Goal: Task Accomplishment & Management: Use online tool/utility

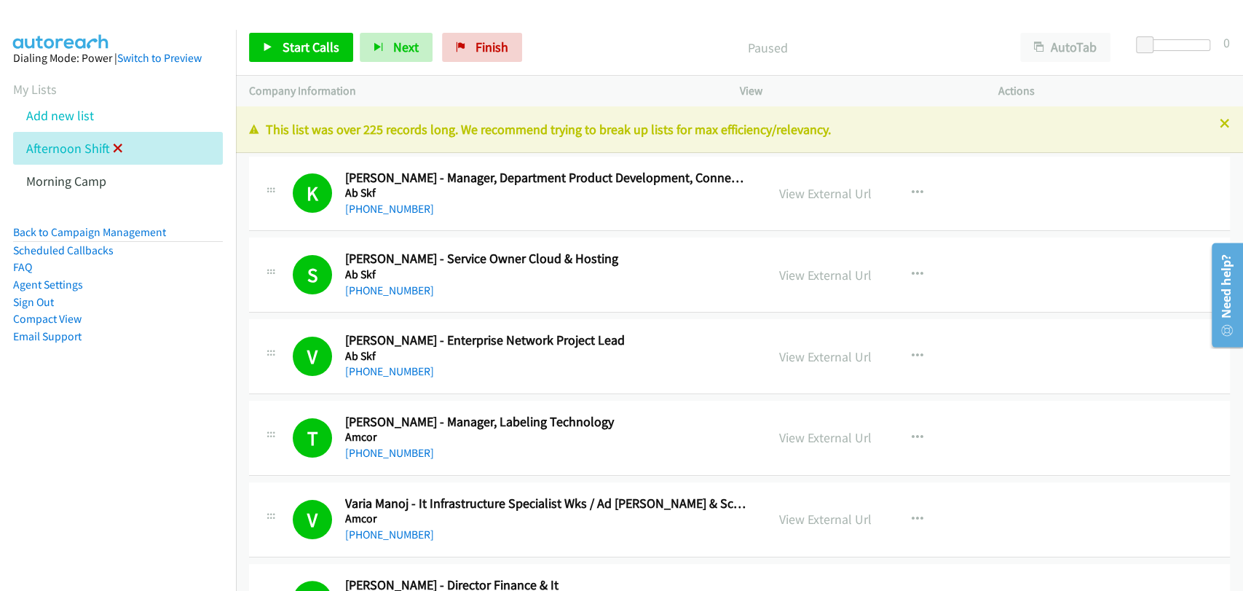
click at [119, 148] on icon at bounding box center [118, 149] width 10 height 10
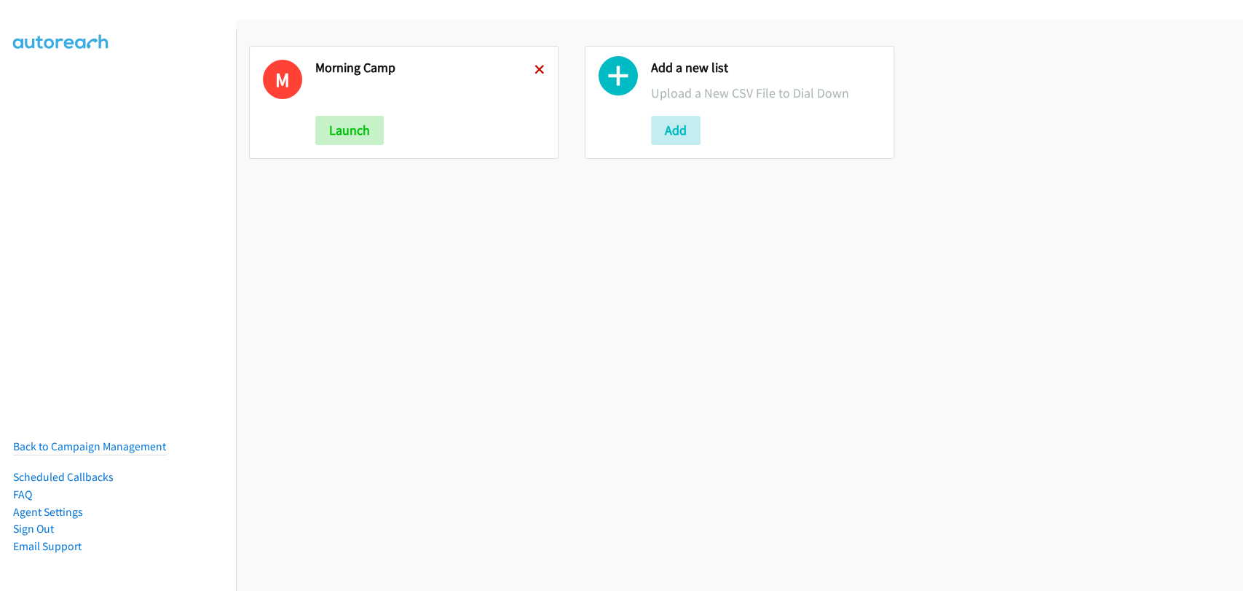
click at [536, 66] on icon at bounding box center [539, 71] width 10 height 10
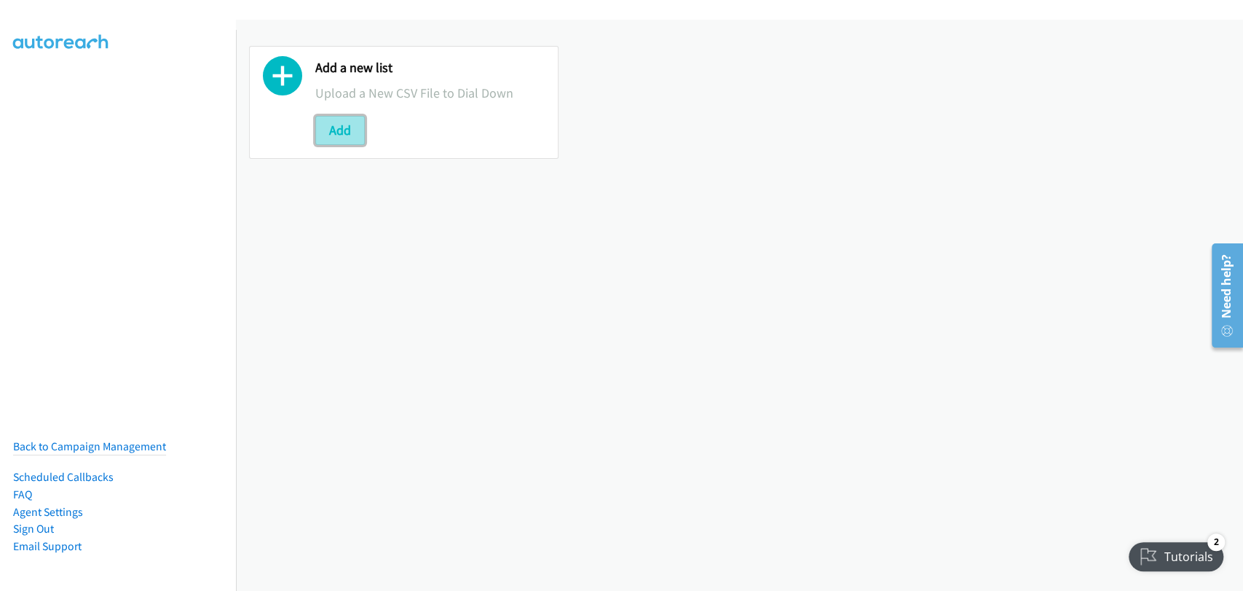
click at [342, 127] on button "Add" at bounding box center [340, 130] width 50 height 29
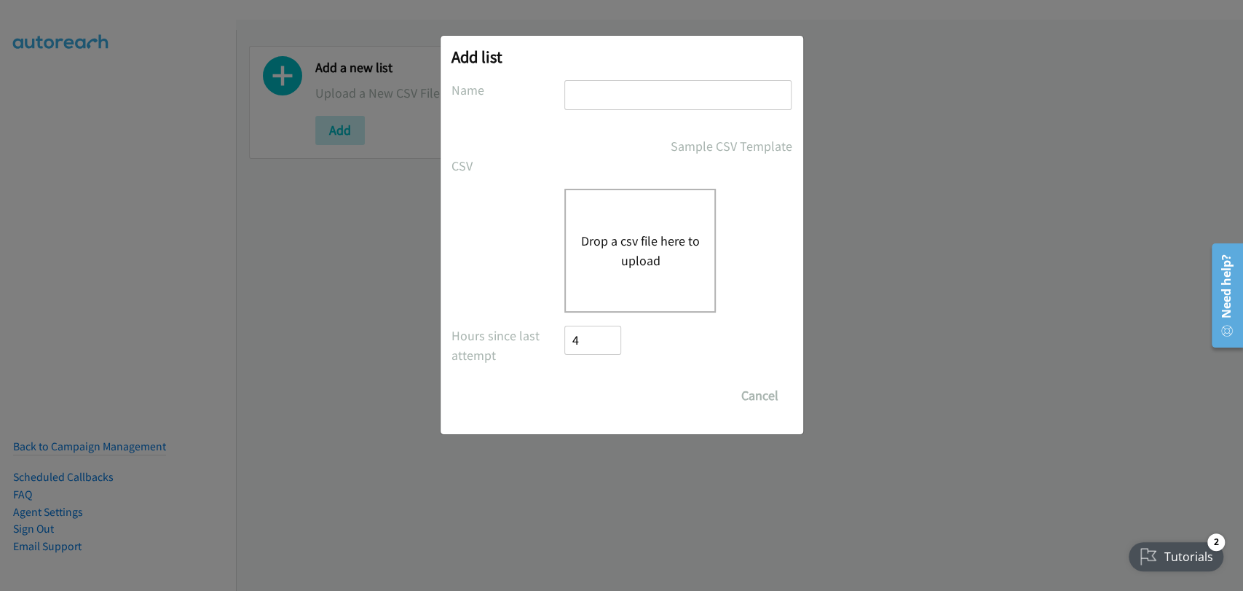
drag, startPoint x: 612, startPoint y: 89, endPoint x: 617, endPoint y: 95, distance: 8.3
click at [612, 91] on input "text" at bounding box center [677, 95] width 227 height 30
type input "Morning Camp"
click at [647, 222] on div "Drop a csv file here to upload" at bounding box center [639, 251] width 151 height 124
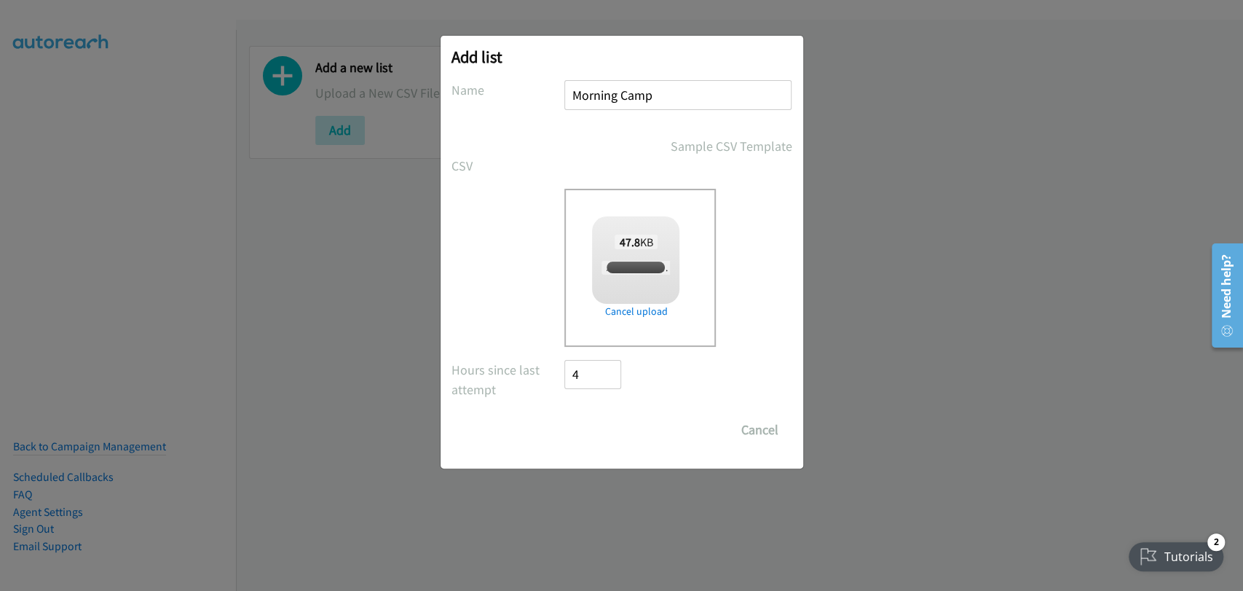
checkbox input "true"
click at [591, 421] on input "Save List" at bounding box center [603, 429] width 76 height 29
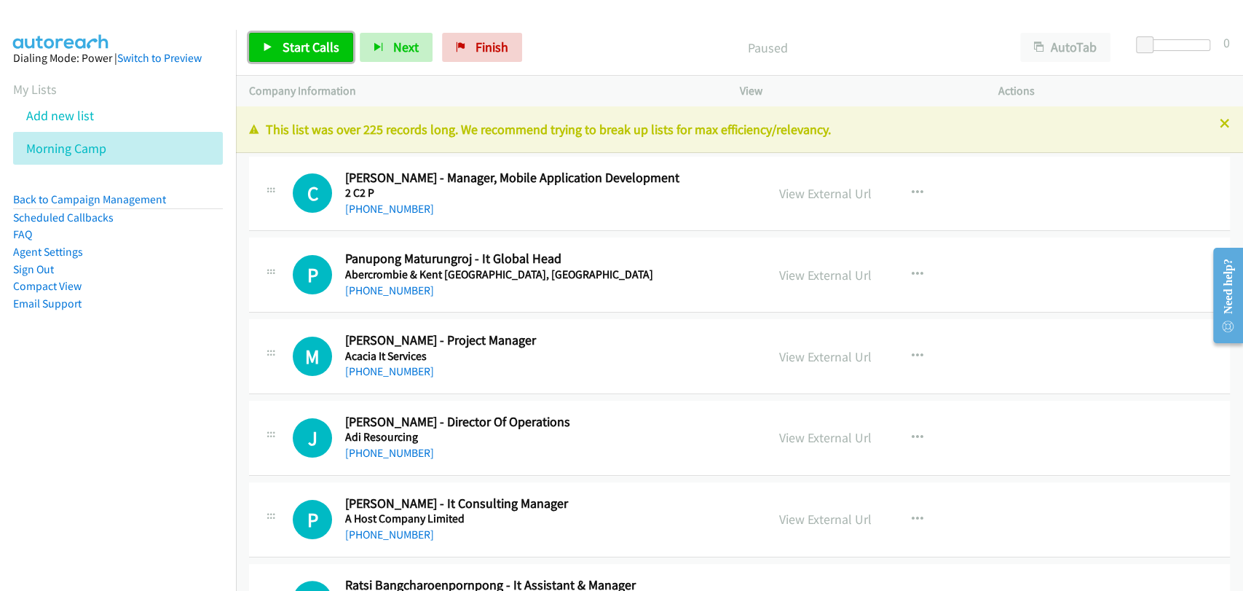
click at [301, 42] on span "Start Calls" at bounding box center [311, 47] width 57 height 17
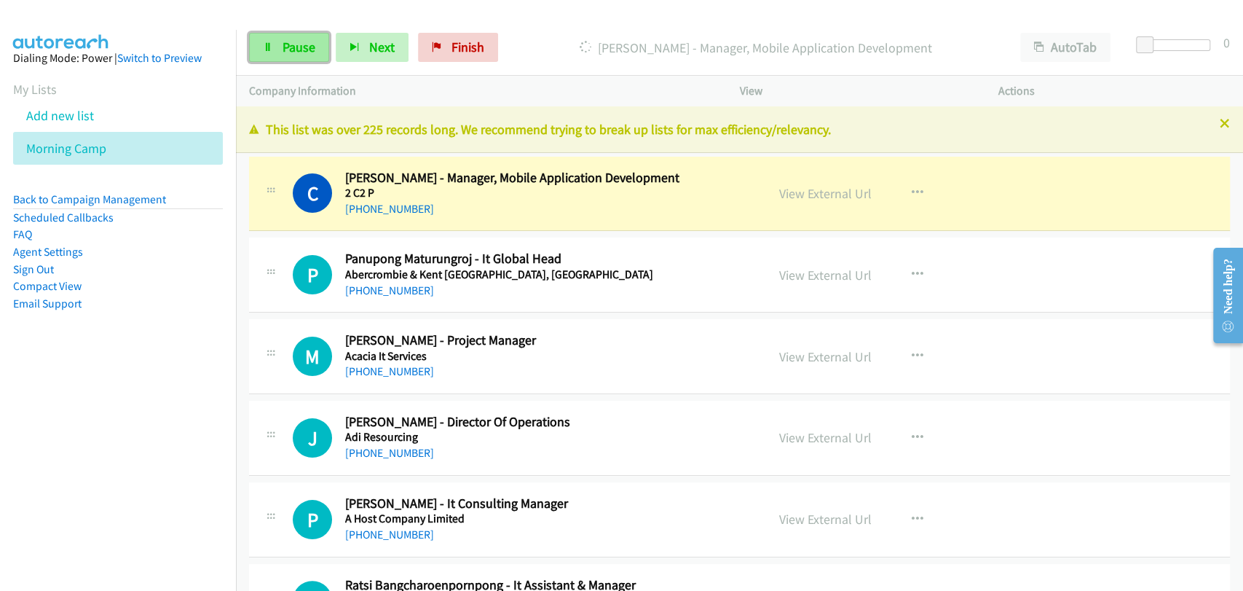
click at [306, 33] on link "Pause" at bounding box center [289, 47] width 80 height 29
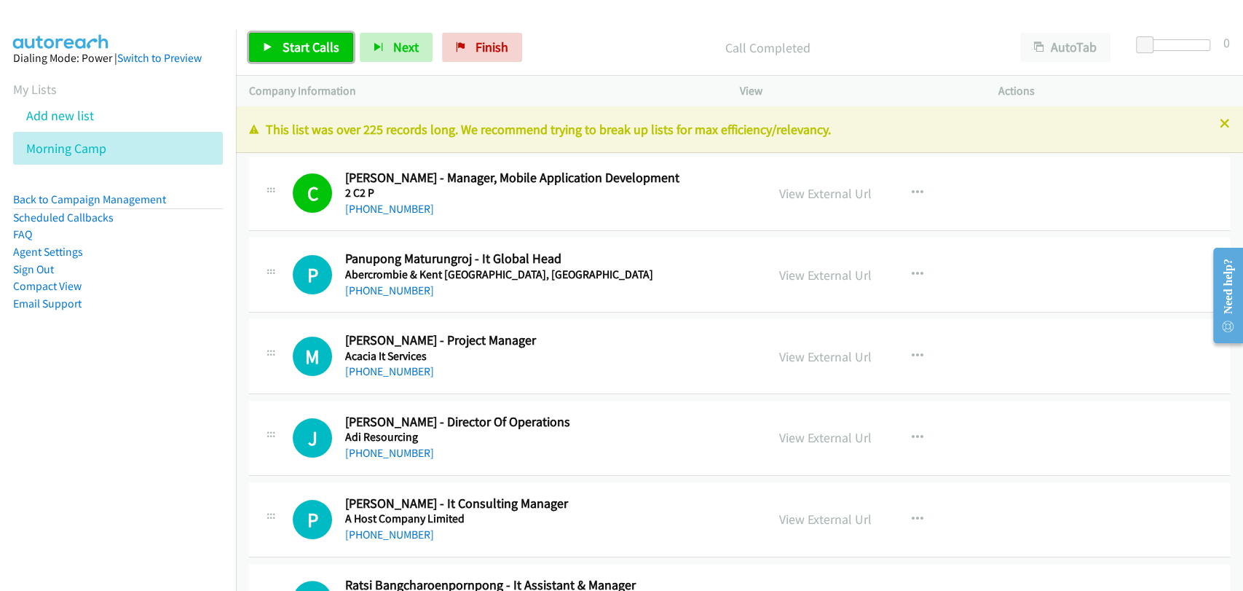
click at [303, 42] on span "Start Calls" at bounding box center [311, 47] width 57 height 17
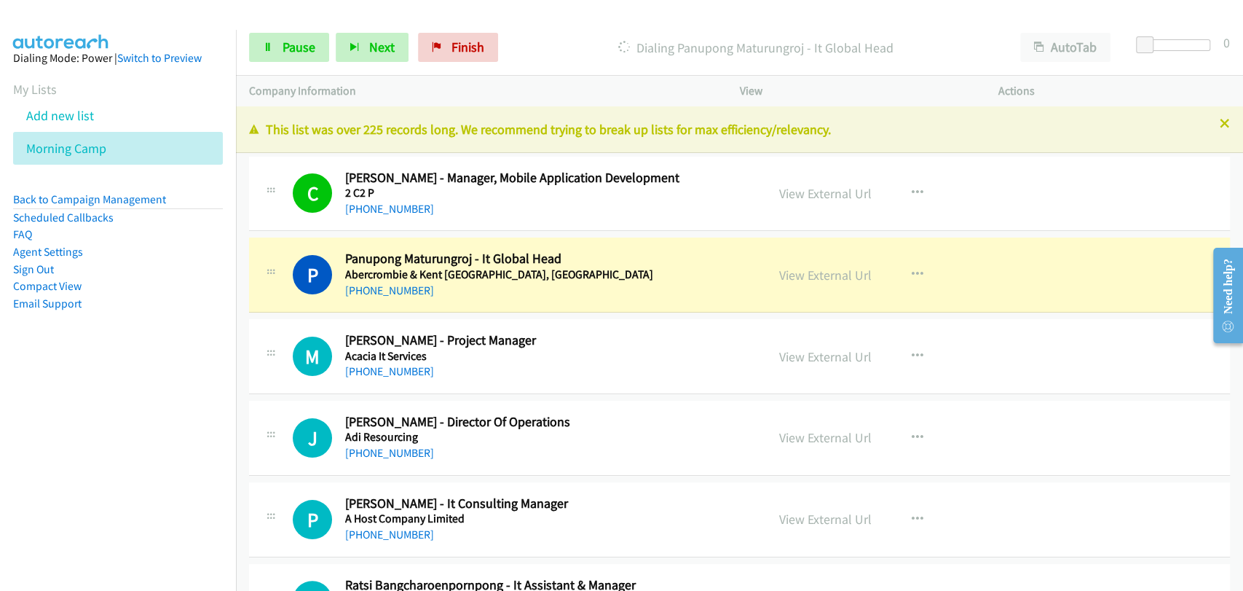
click at [1185, 393] on td "M Callback Scheduled Marut Chinwatcharoenporn - Project Manager Acacia It Servi…" at bounding box center [739, 357] width 1007 height 82
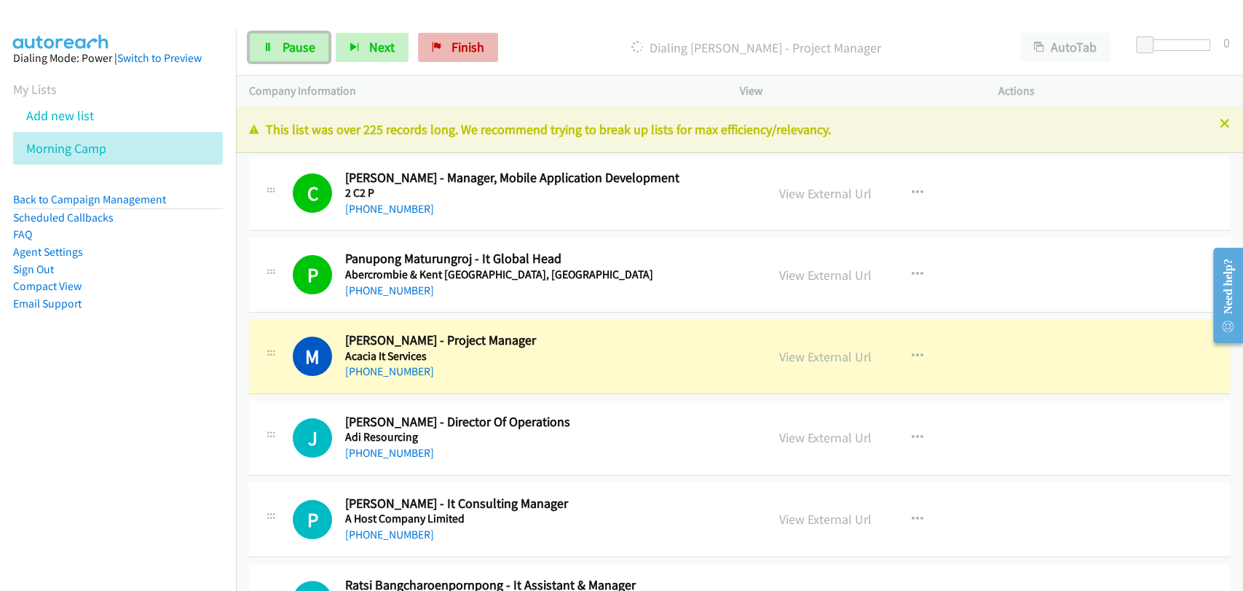
drag, startPoint x: 297, startPoint y: 44, endPoint x: 421, endPoint y: 58, distance: 124.6
click at [298, 45] on span "Pause" at bounding box center [299, 47] width 33 height 17
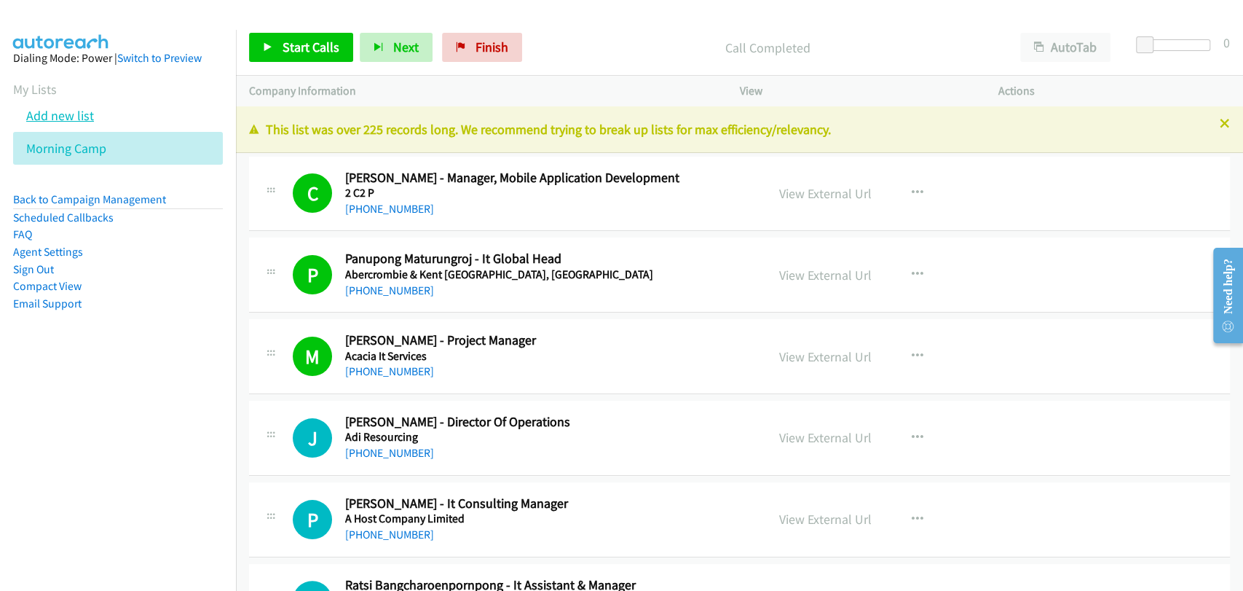
click at [77, 122] on link "Add new list" at bounding box center [60, 115] width 68 height 17
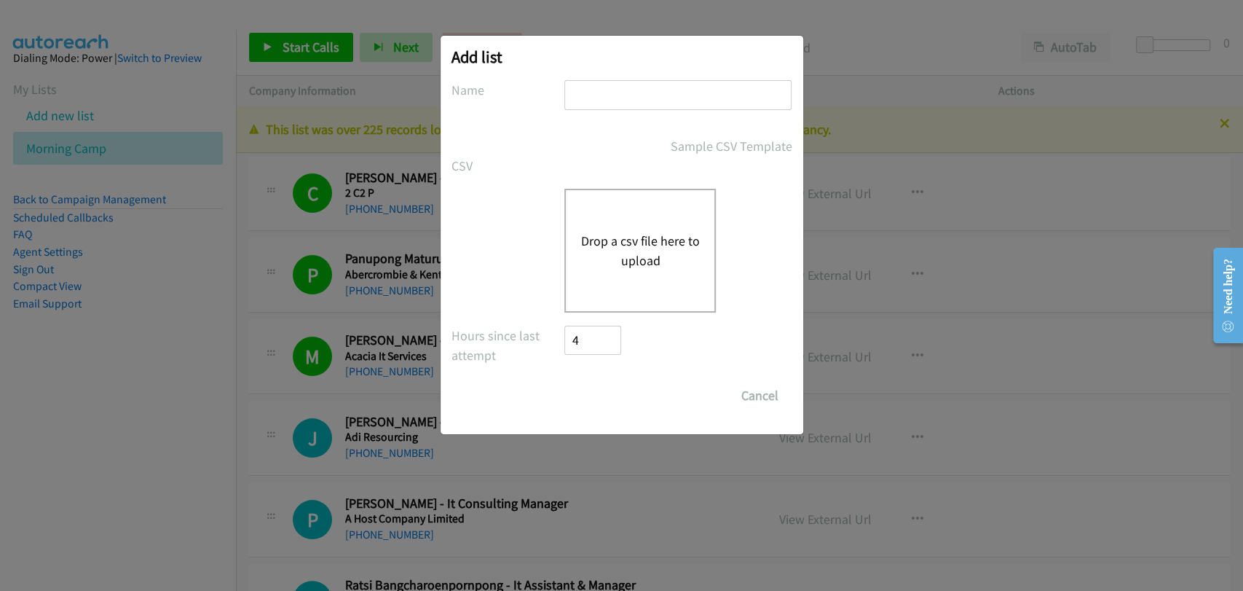
click at [628, 98] on input "text" at bounding box center [677, 95] width 227 height 30
click at [642, 81] on div "Add list No phone fields were returned for that Report or List View Please uplo…" at bounding box center [622, 235] width 363 height 398
click at [639, 96] on input "text" at bounding box center [677, 95] width 227 height 30
type input "Morning Camp 1"
click at [648, 231] on button "Drop a csv file here to upload" at bounding box center [639, 250] width 119 height 39
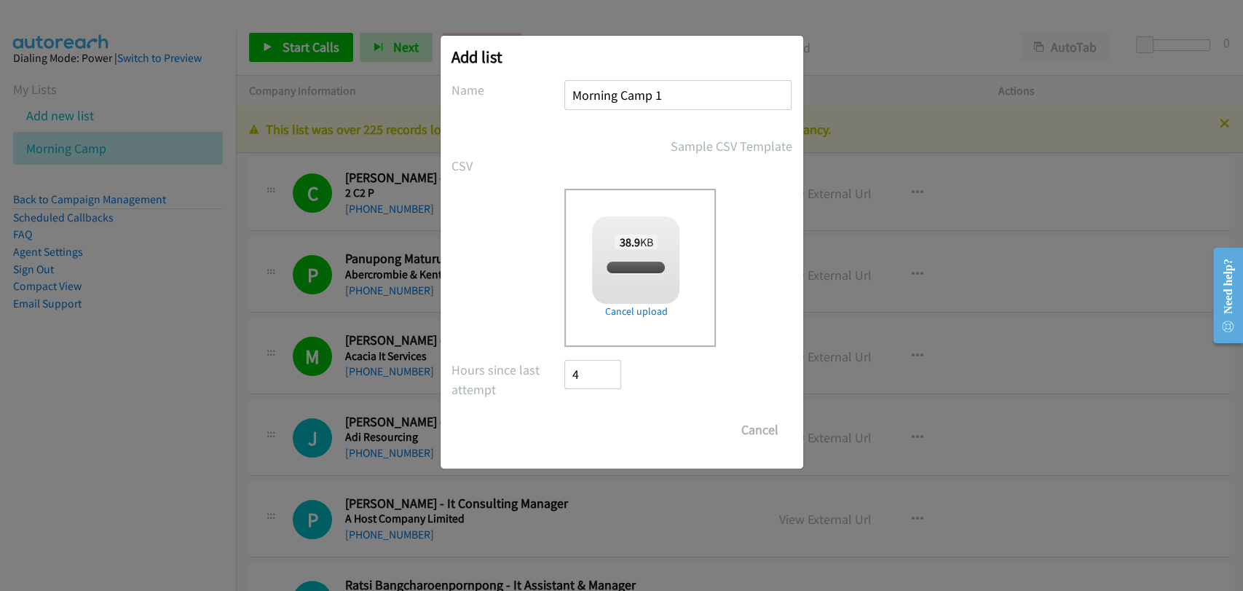
checkbox input "true"
click at [599, 433] on input "Save List" at bounding box center [603, 429] width 76 height 29
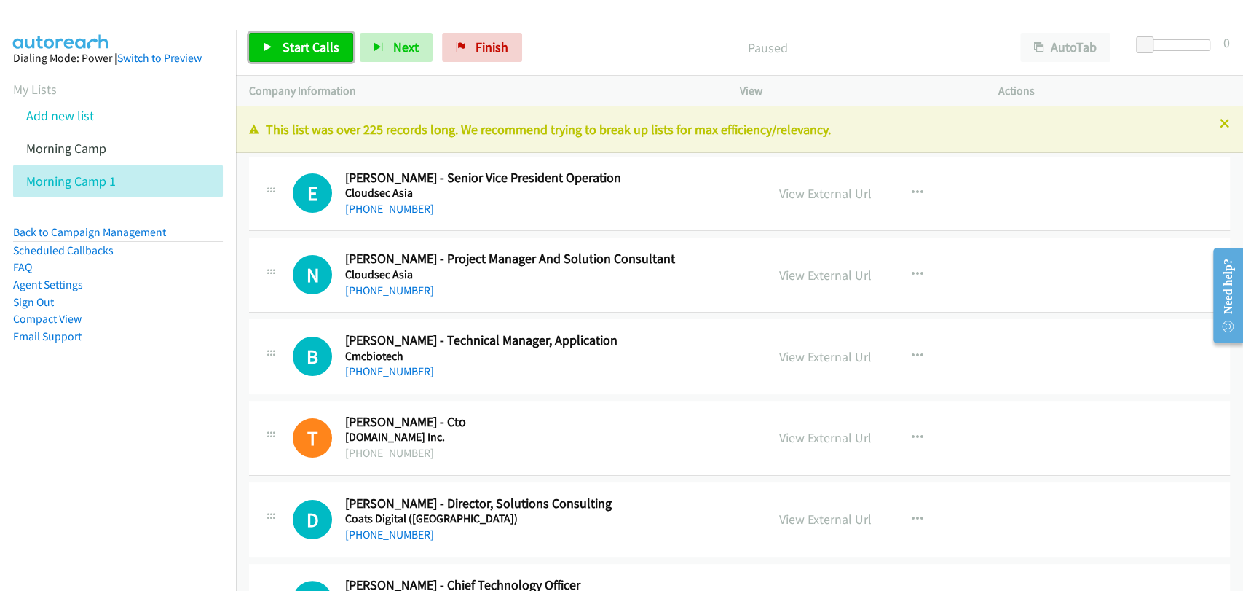
click at [296, 48] on span "Start Calls" at bounding box center [311, 47] width 57 height 17
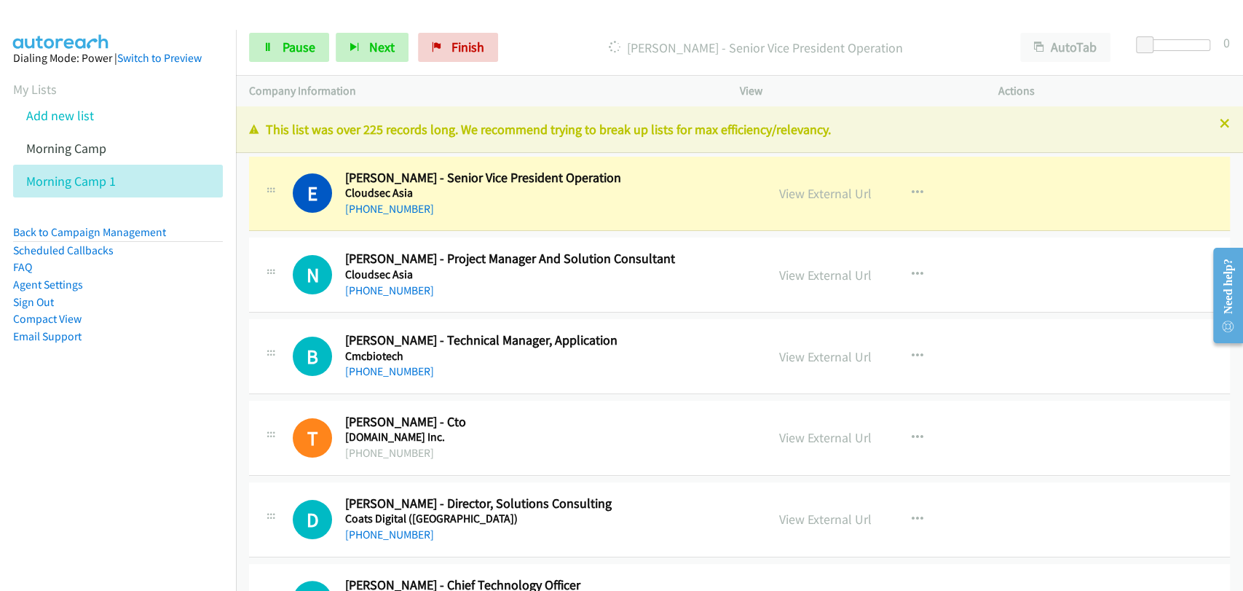
click at [680, 387] on div "B Callback Scheduled Beam Vongboonsri - Technical Manager, Application Cmcbiote…" at bounding box center [739, 356] width 981 height 75
click at [259, 47] on link "Pause" at bounding box center [289, 47] width 80 height 29
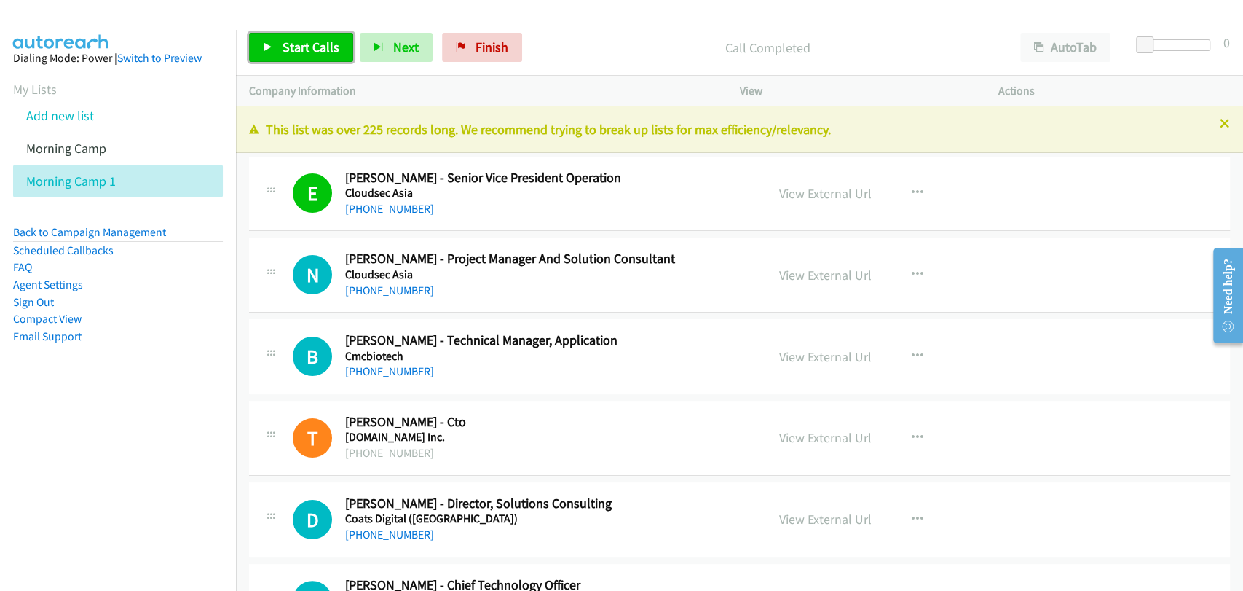
click at [291, 52] on span "Start Calls" at bounding box center [311, 47] width 57 height 17
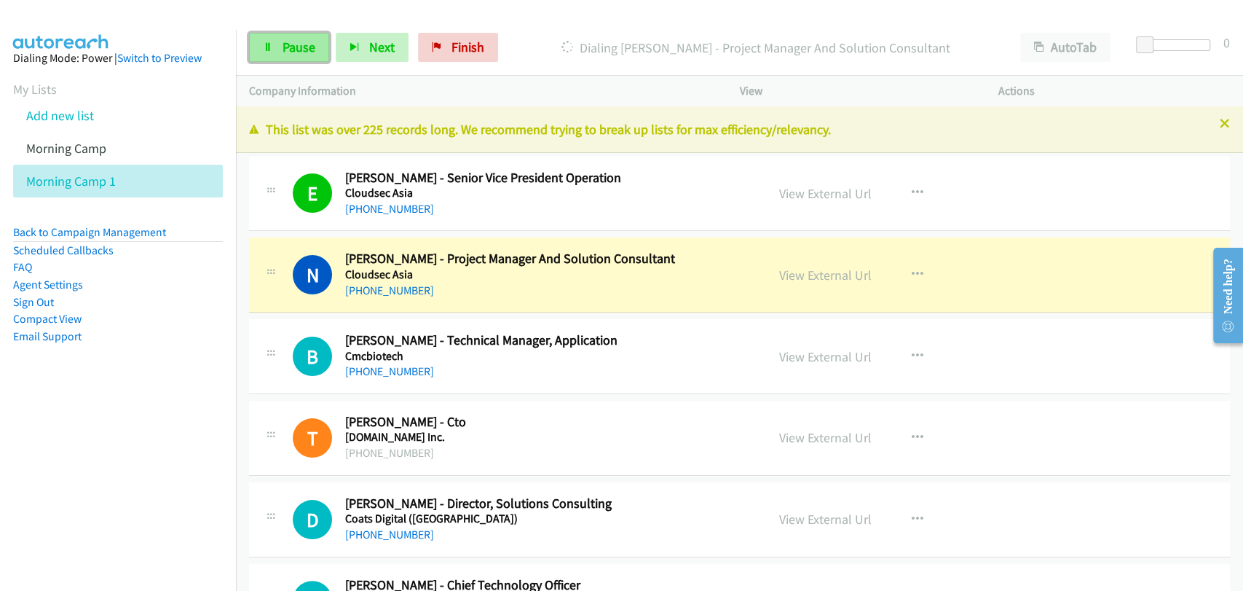
click at [285, 50] on span "Pause" at bounding box center [299, 47] width 33 height 17
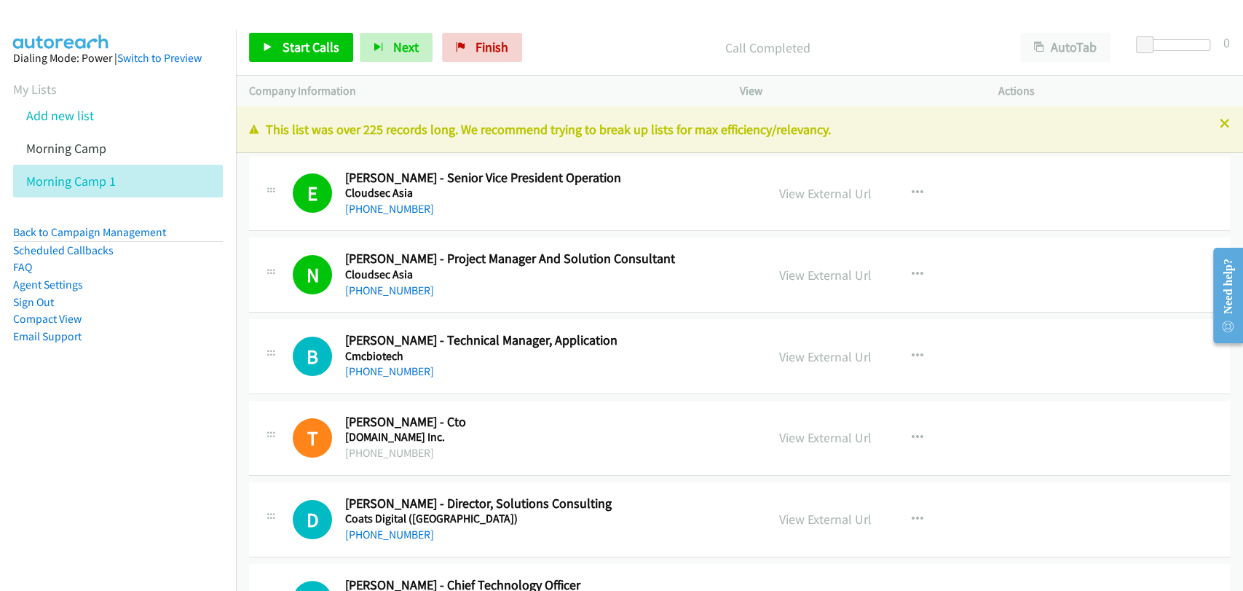
click at [246, 59] on div "Start Calls Pause Next Finish Call Completed AutoTab AutoTab 0" at bounding box center [739, 48] width 1007 height 56
click at [275, 47] on link "Start Calls" at bounding box center [301, 47] width 104 height 29
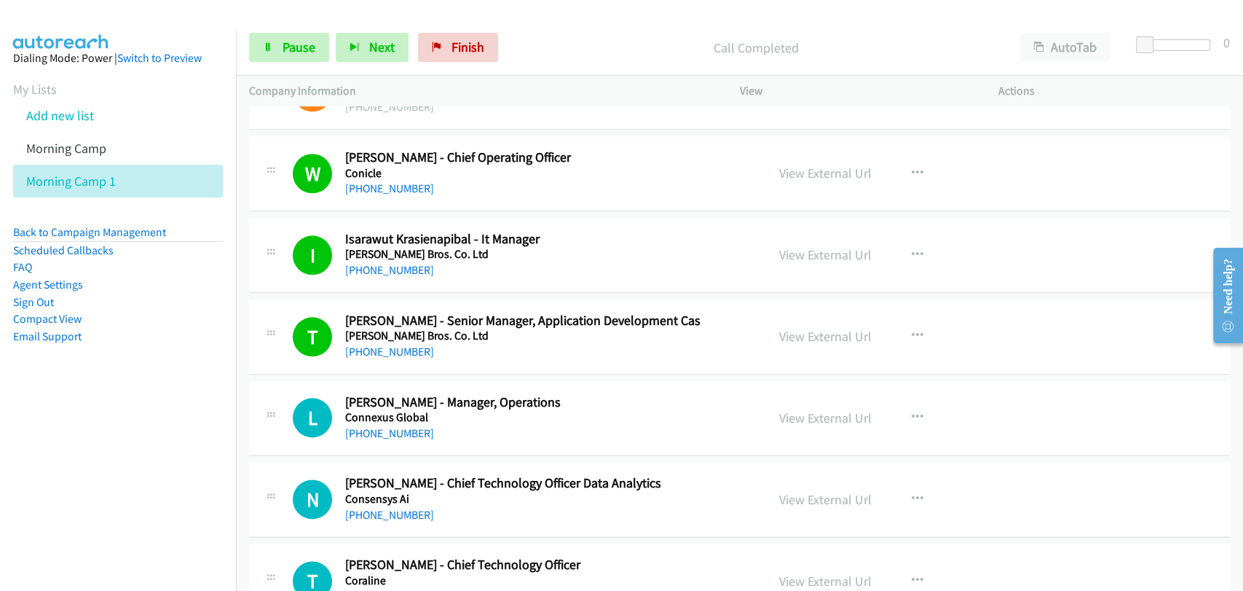
scroll to position [1213, 0]
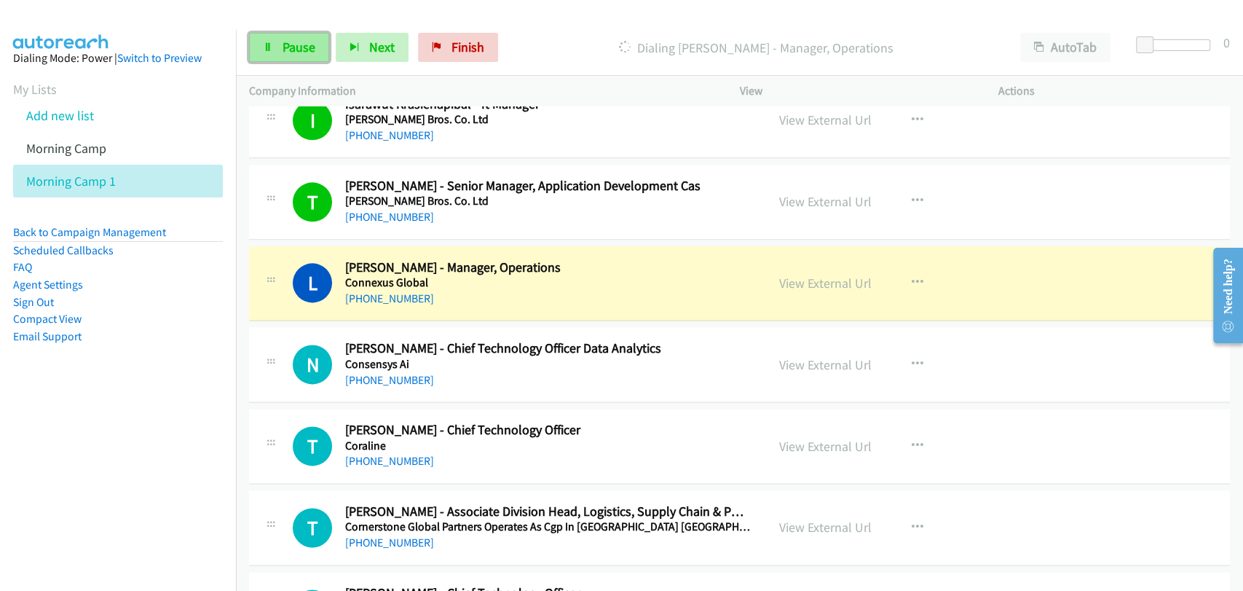
click at [280, 44] on link "Pause" at bounding box center [289, 47] width 80 height 29
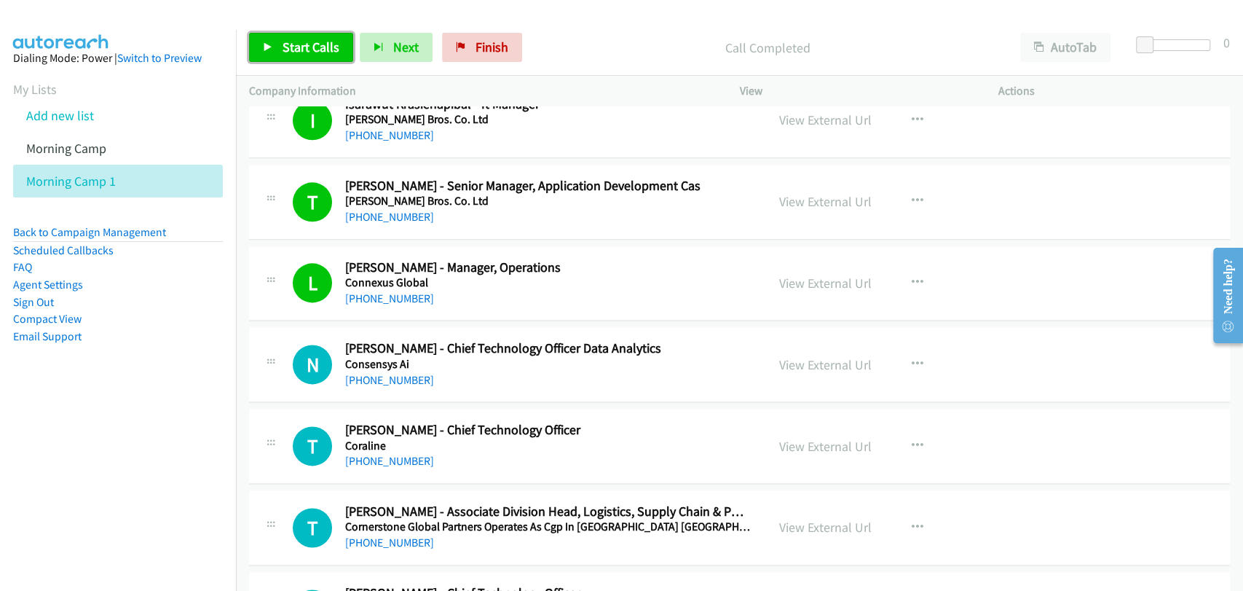
click at [309, 58] on link "Start Calls" at bounding box center [301, 47] width 104 height 29
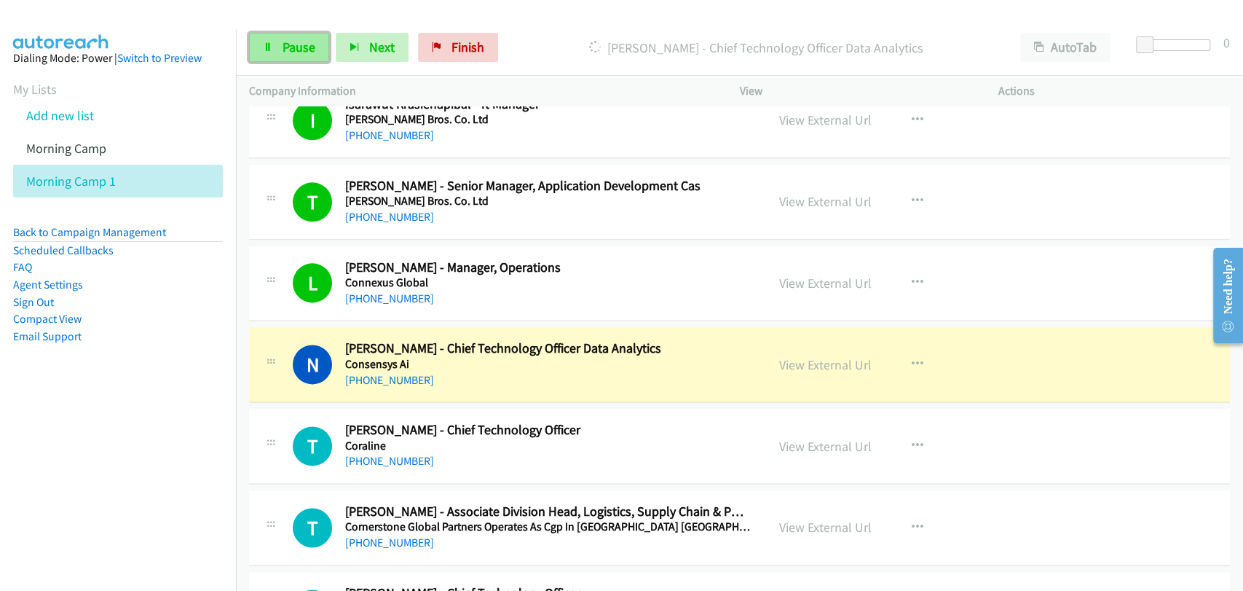
click at [303, 48] on span "Pause" at bounding box center [299, 47] width 33 height 17
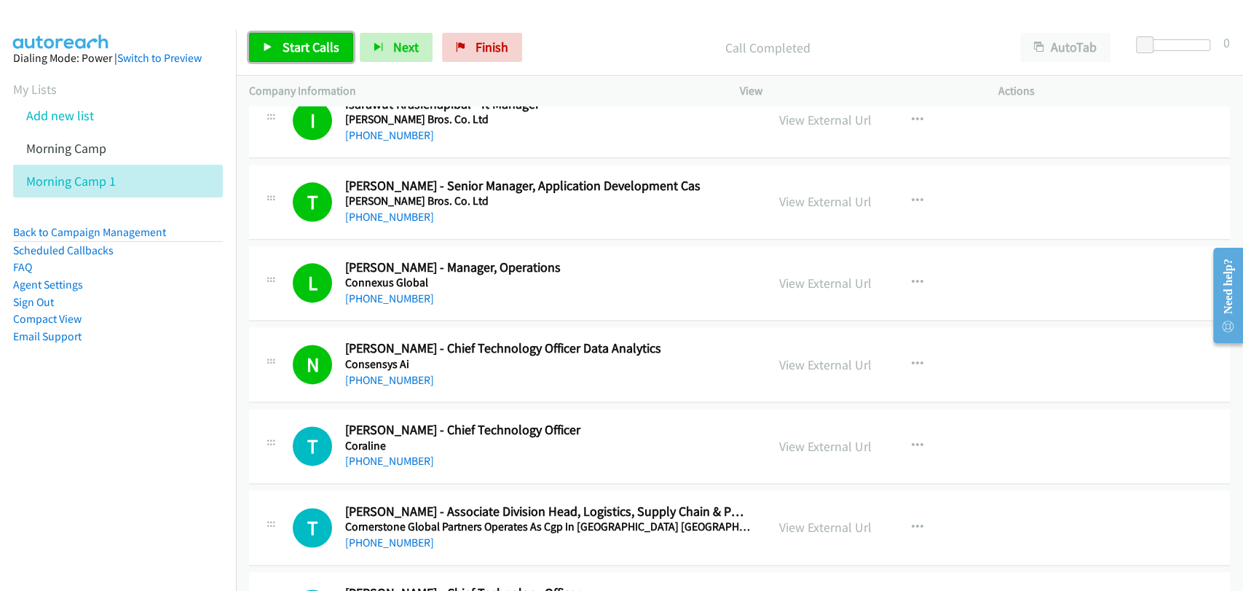
click at [291, 41] on span "Start Calls" at bounding box center [311, 47] width 57 height 17
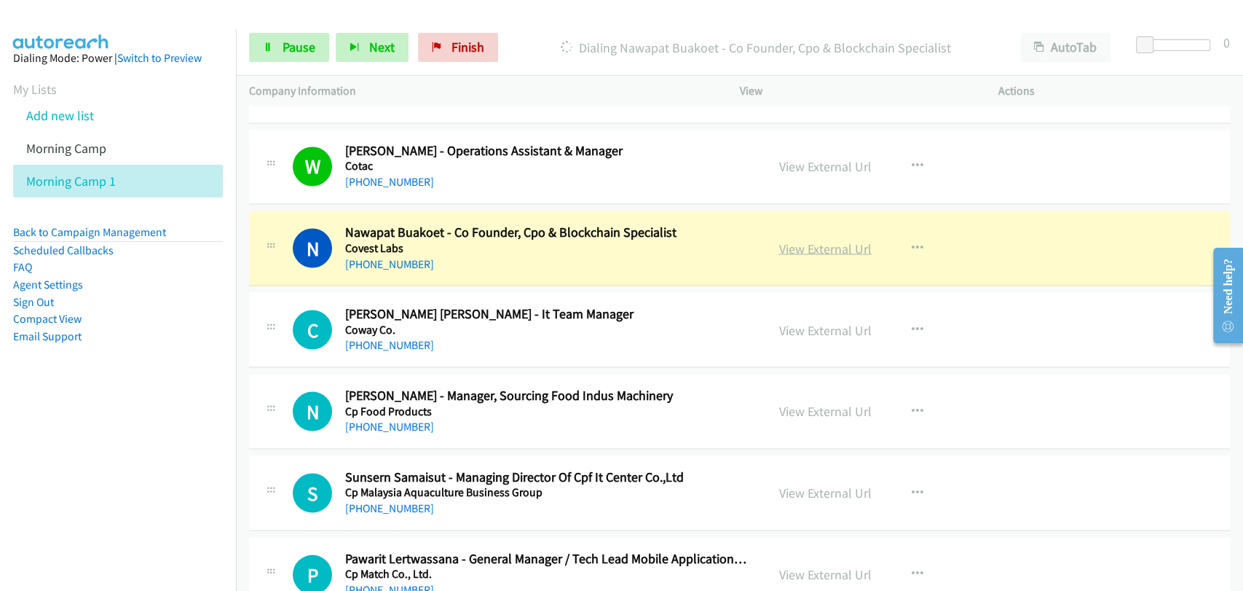
scroll to position [1753, 0]
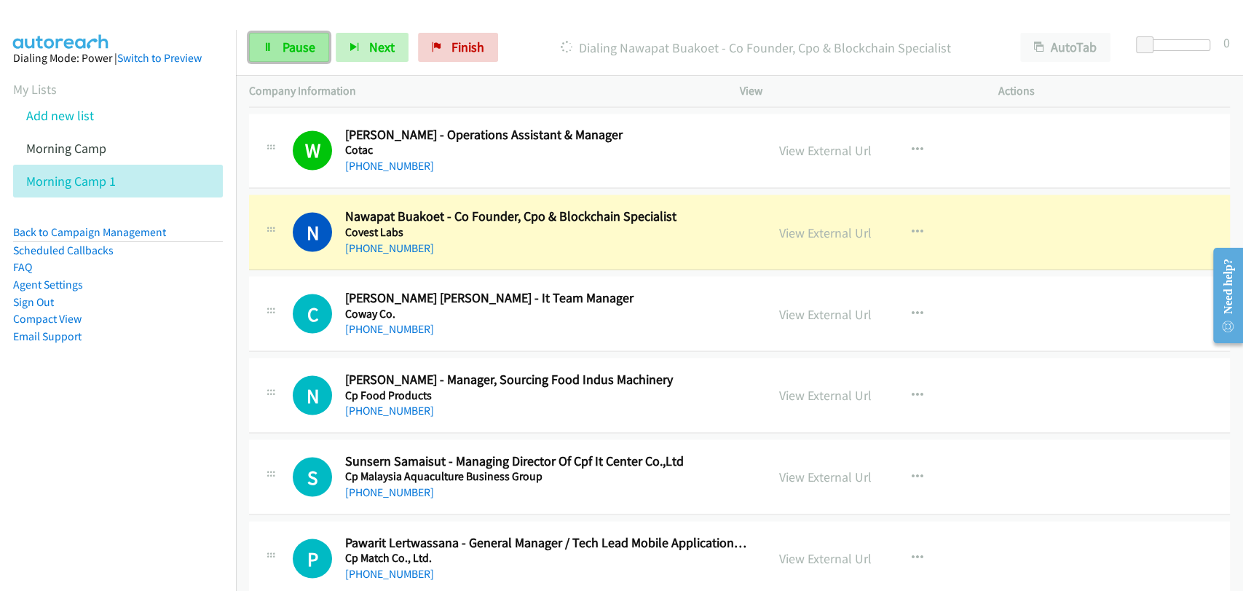
click at [250, 38] on link "Pause" at bounding box center [289, 47] width 80 height 29
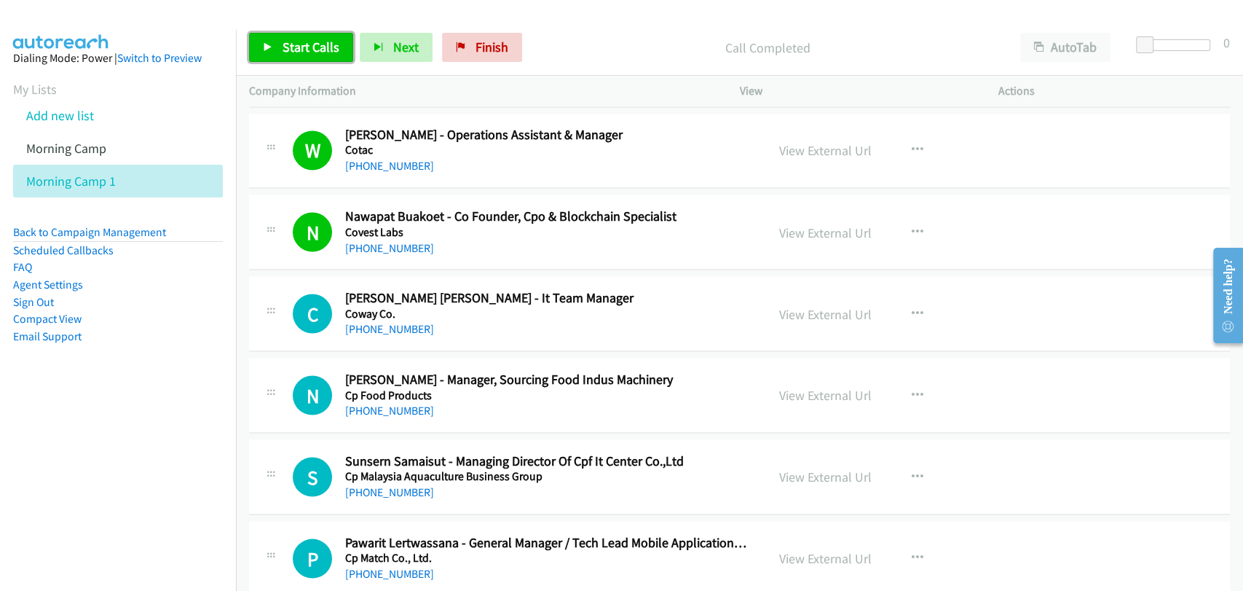
click at [269, 33] on link "Start Calls" at bounding box center [301, 47] width 104 height 29
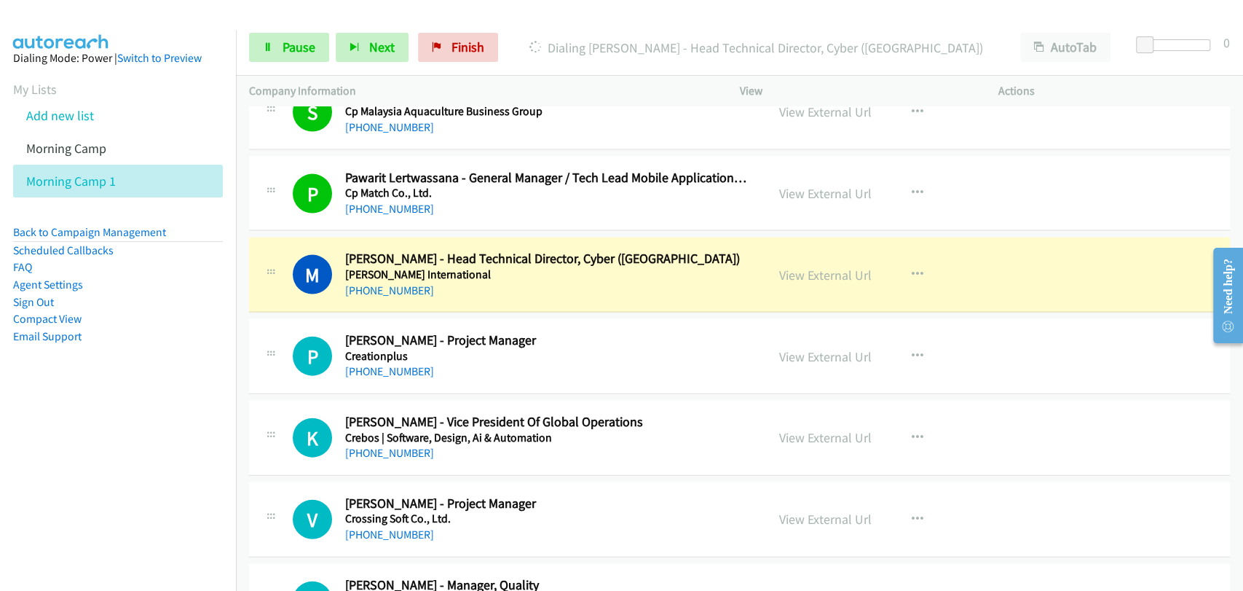
scroll to position [2157, 0]
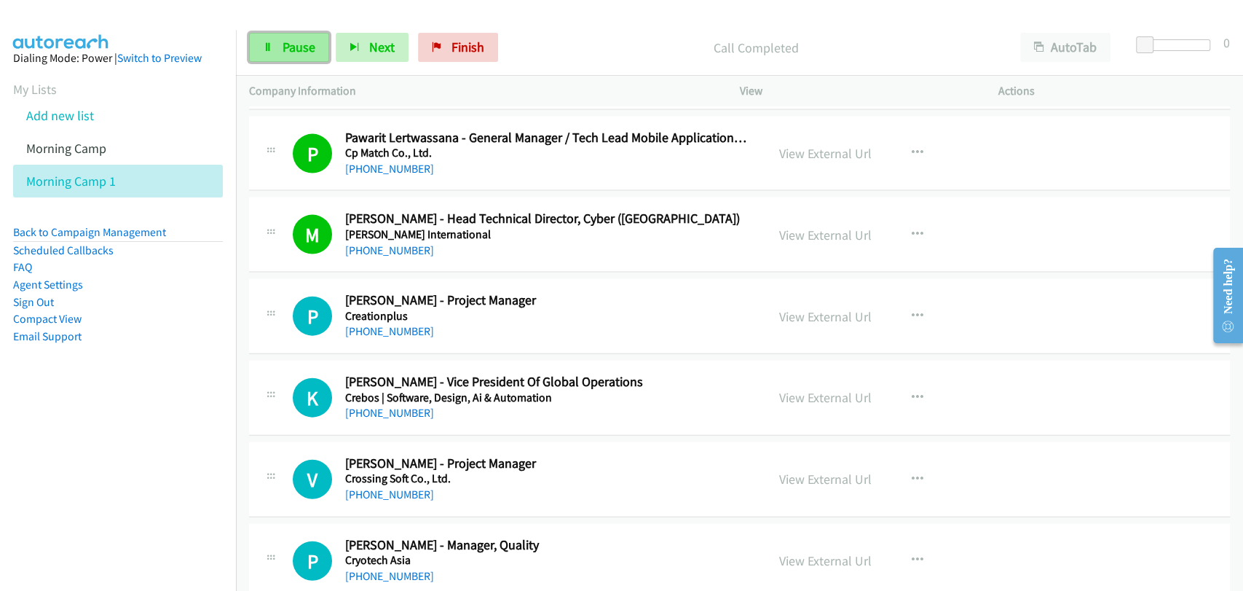
drag, startPoint x: 291, startPoint y: 36, endPoint x: 309, endPoint y: 55, distance: 26.3
click at [291, 36] on link "Pause" at bounding box center [289, 47] width 80 height 29
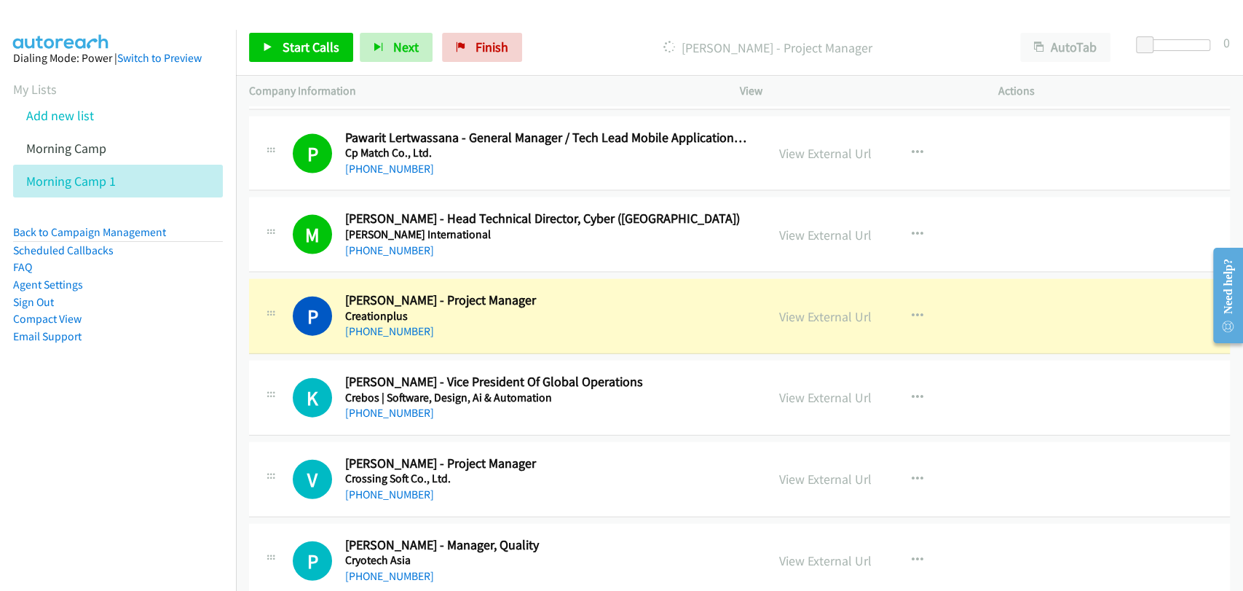
click at [250, 321] on div "P Callback Scheduled Pawanpat Suwitsinlapakun - Project Manager Creationplus As…" at bounding box center [507, 316] width 517 height 48
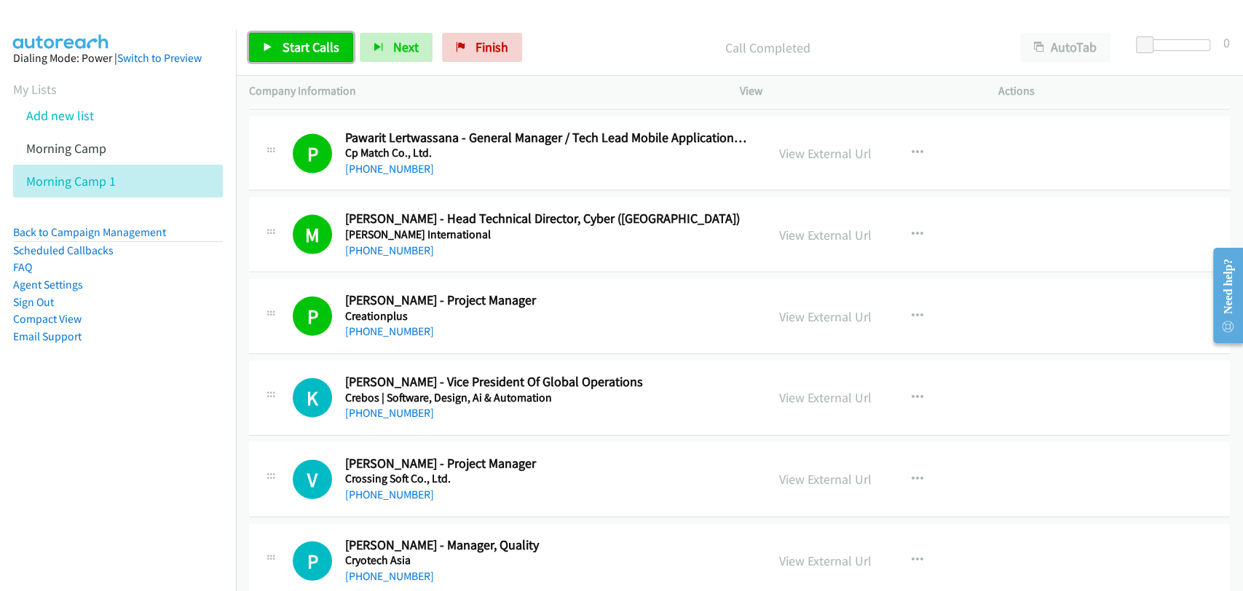
click at [266, 55] on link "Start Calls" at bounding box center [301, 47] width 104 height 29
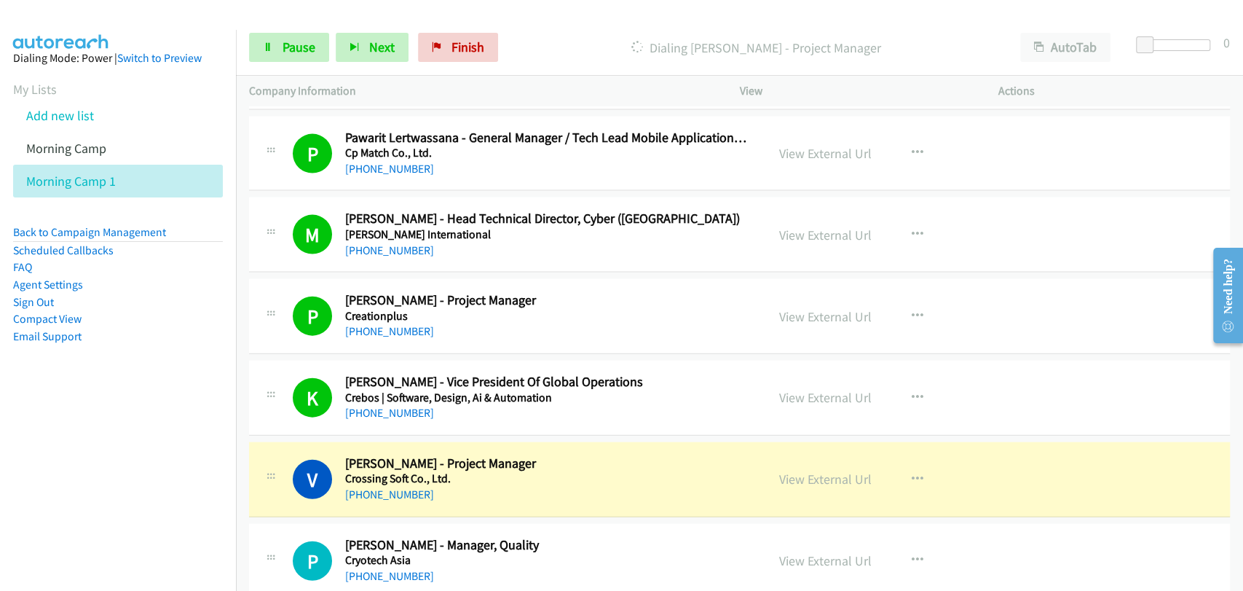
scroll to position [2427, 0]
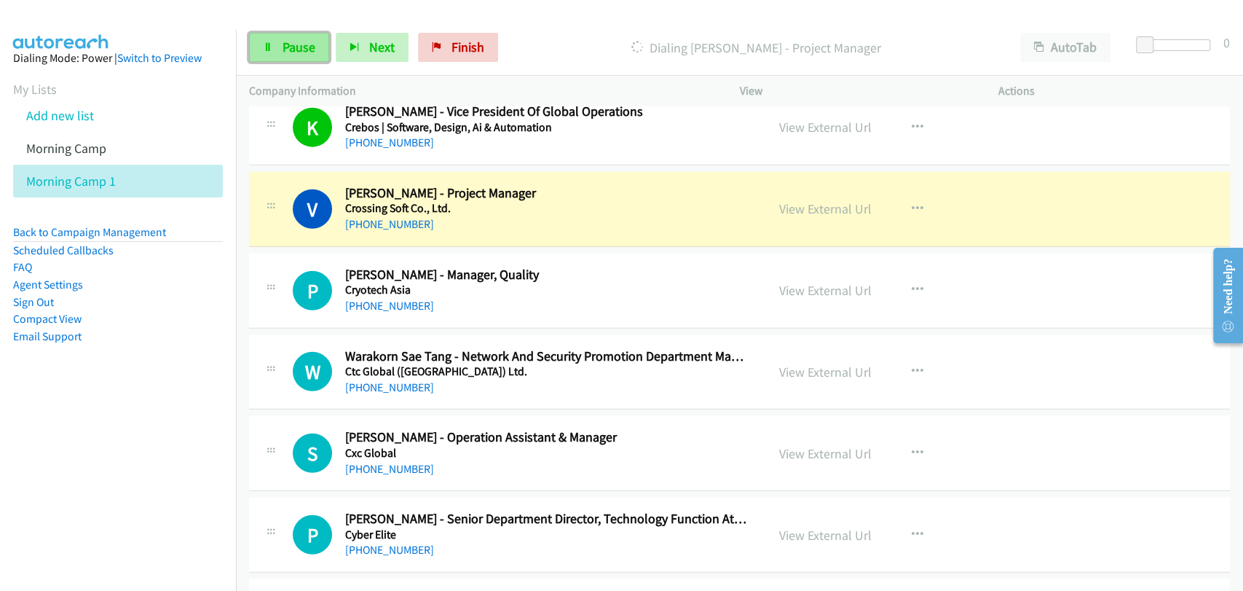
click at [293, 55] on span "Pause" at bounding box center [299, 47] width 33 height 17
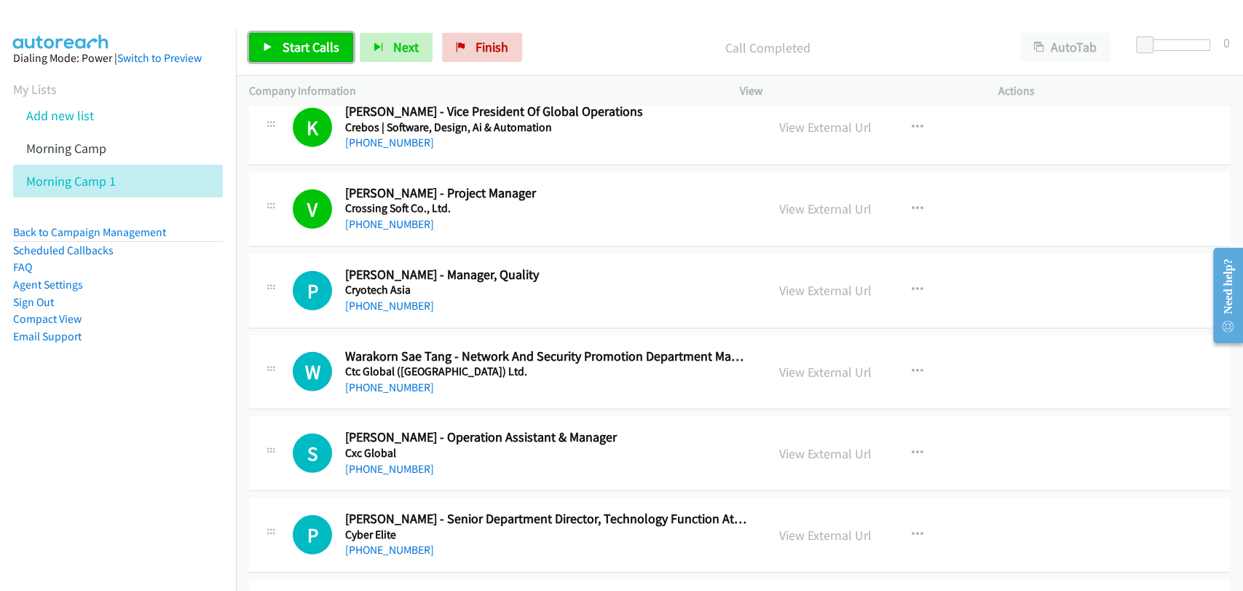
click at [301, 37] on link "Start Calls" at bounding box center [301, 47] width 104 height 29
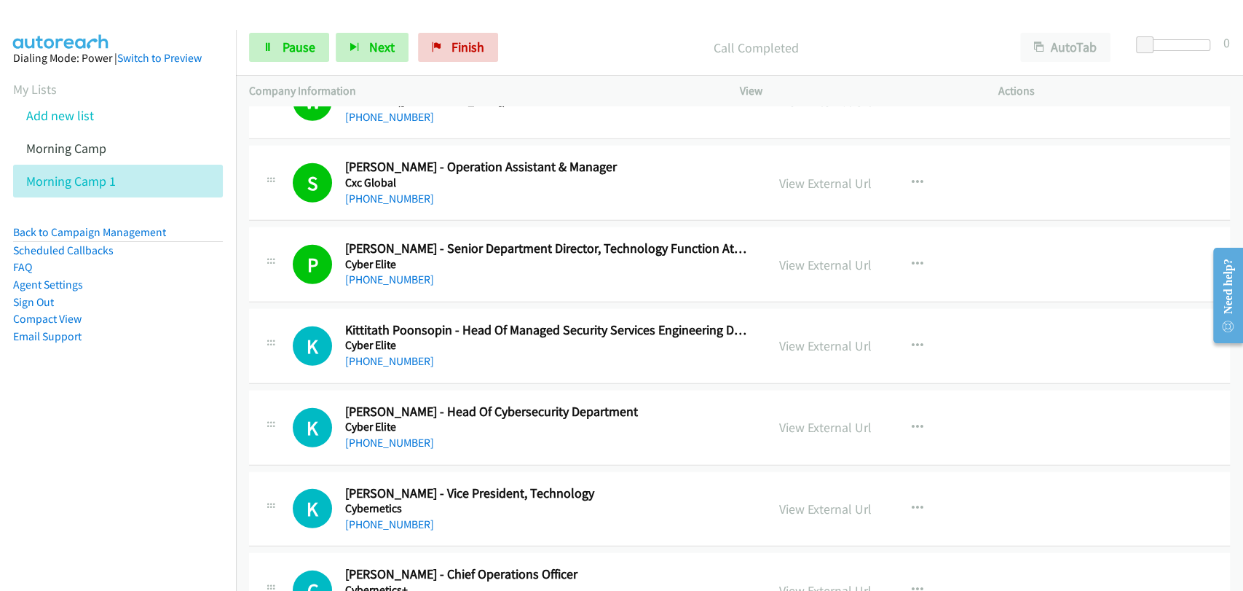
scroll to position [2831, 0]
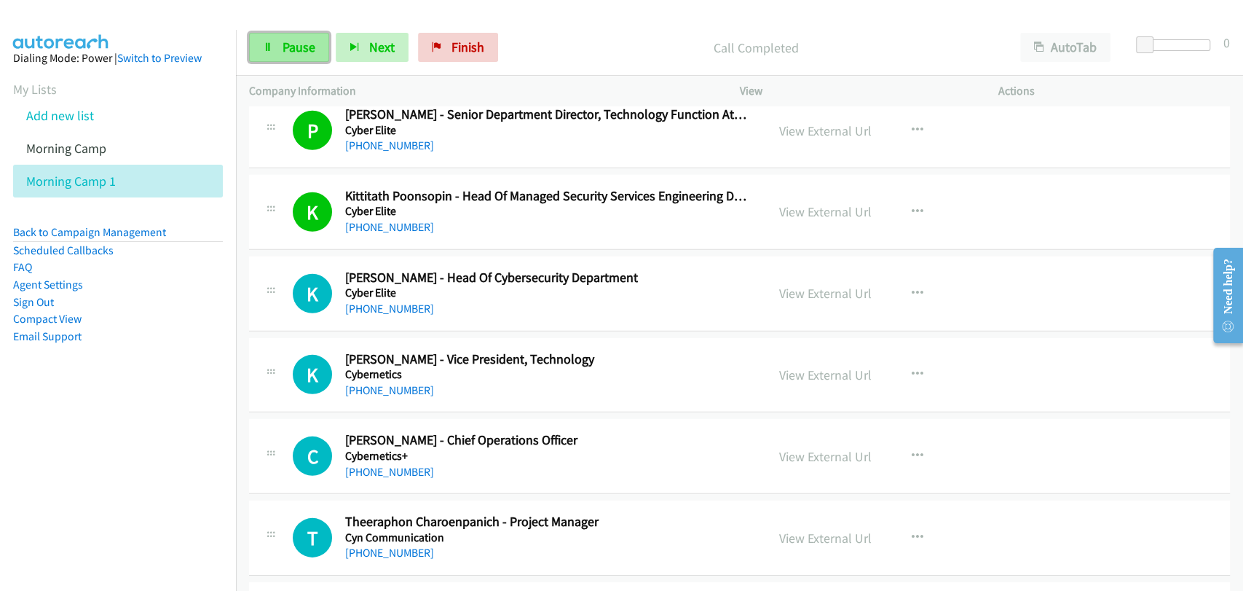
click at [293, 42] on span "Pause" at bounding box center [299, 47] width 33 height 17
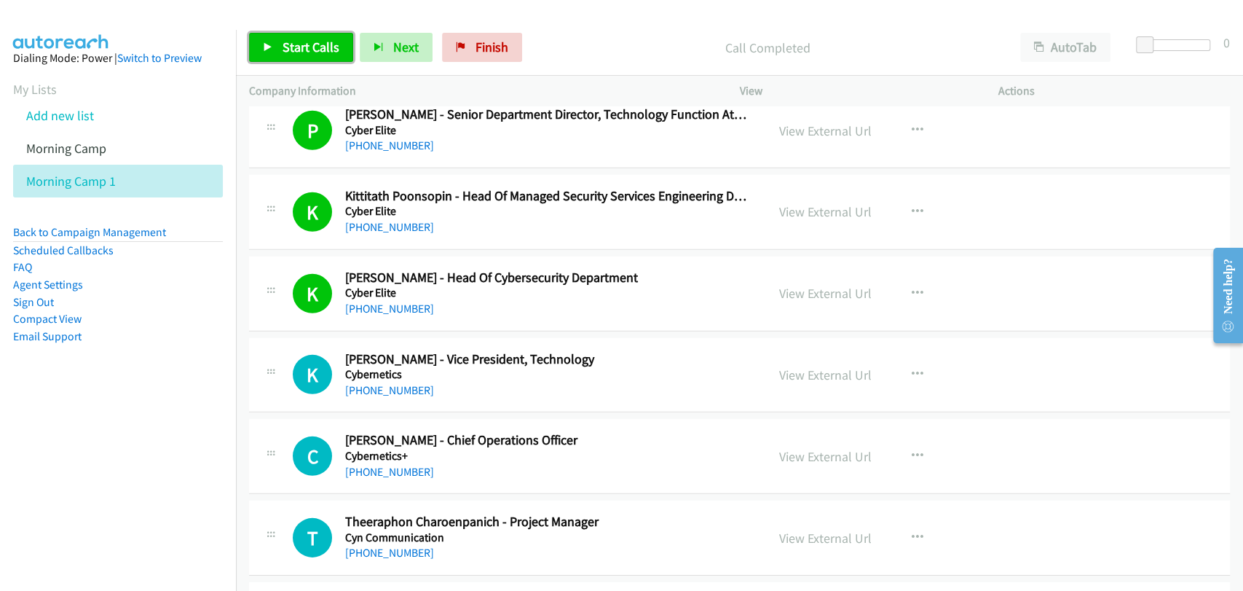
click at [324, 41] on span "Start Calls" at bounding box center [311, 47] width 57 height 17
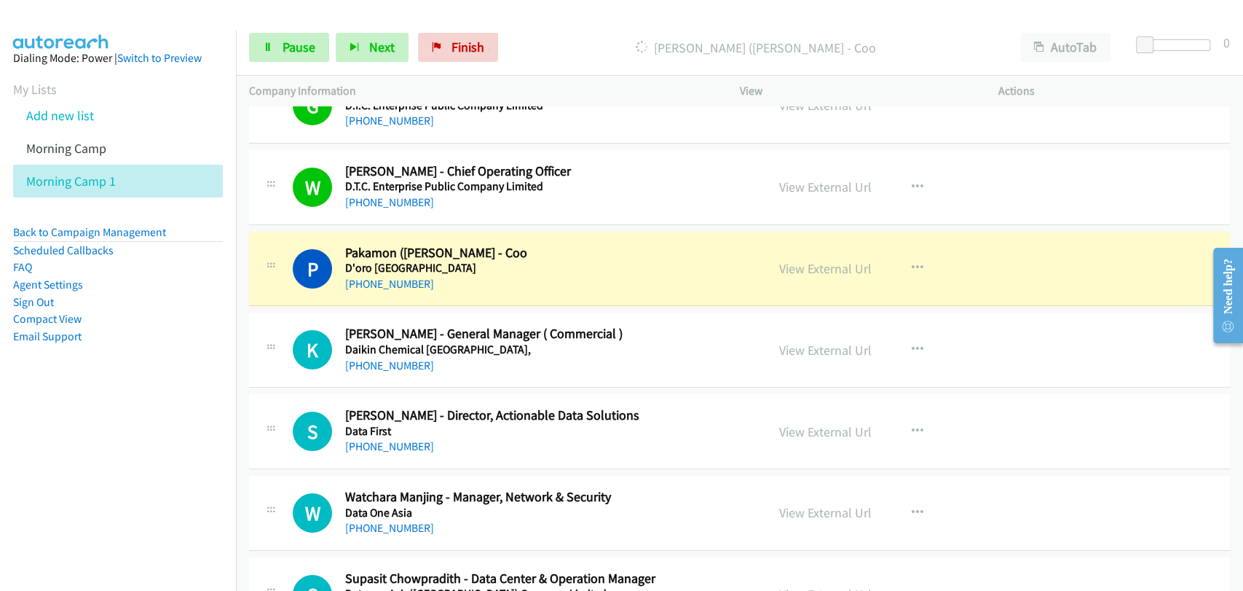
scroll to position [3371, 0]
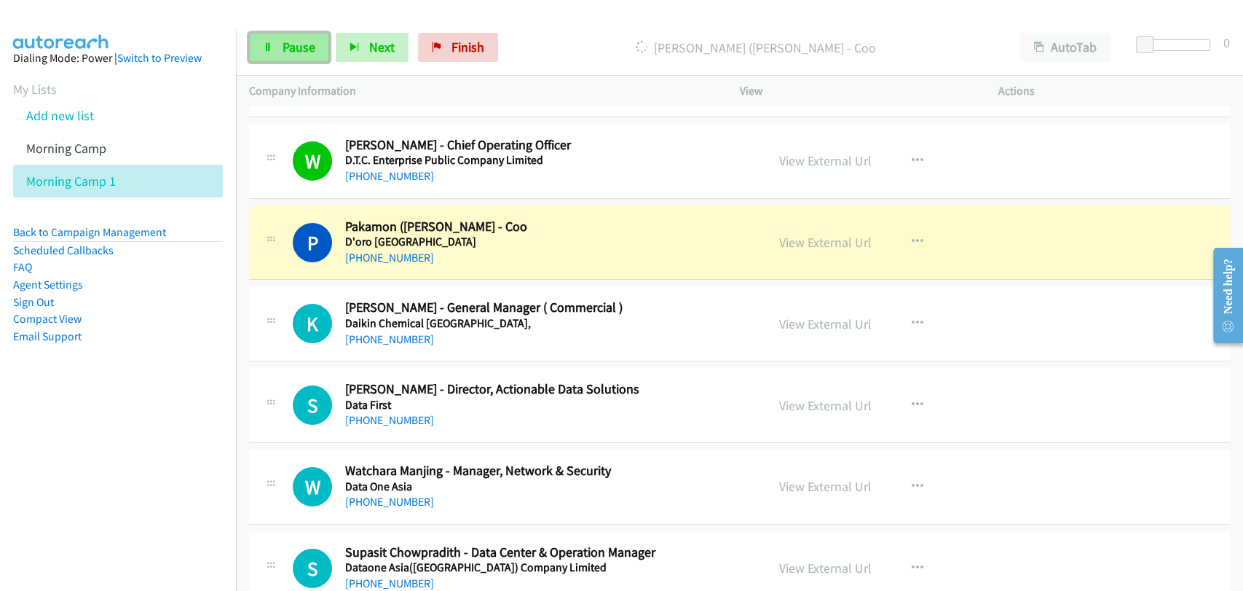
click at [293, 53] on span "Pause" at bounding box center [299, 47] width 33 height 17
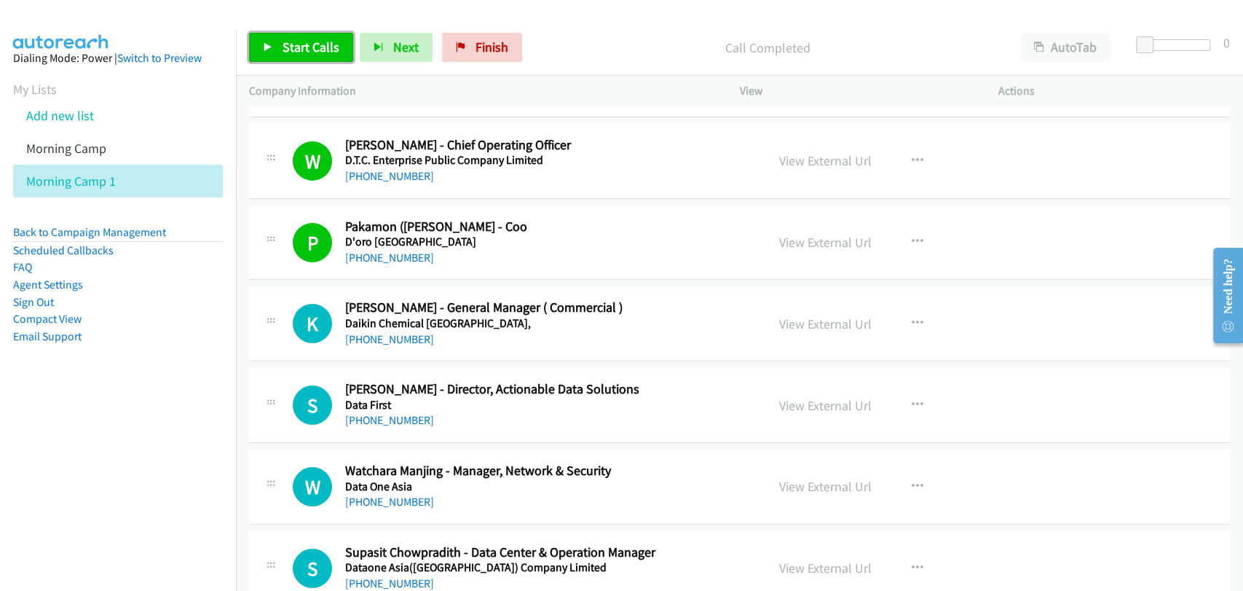
click at [307, 45] on span "Start Calls" at bounding box center [311, 47] width 57 height 17
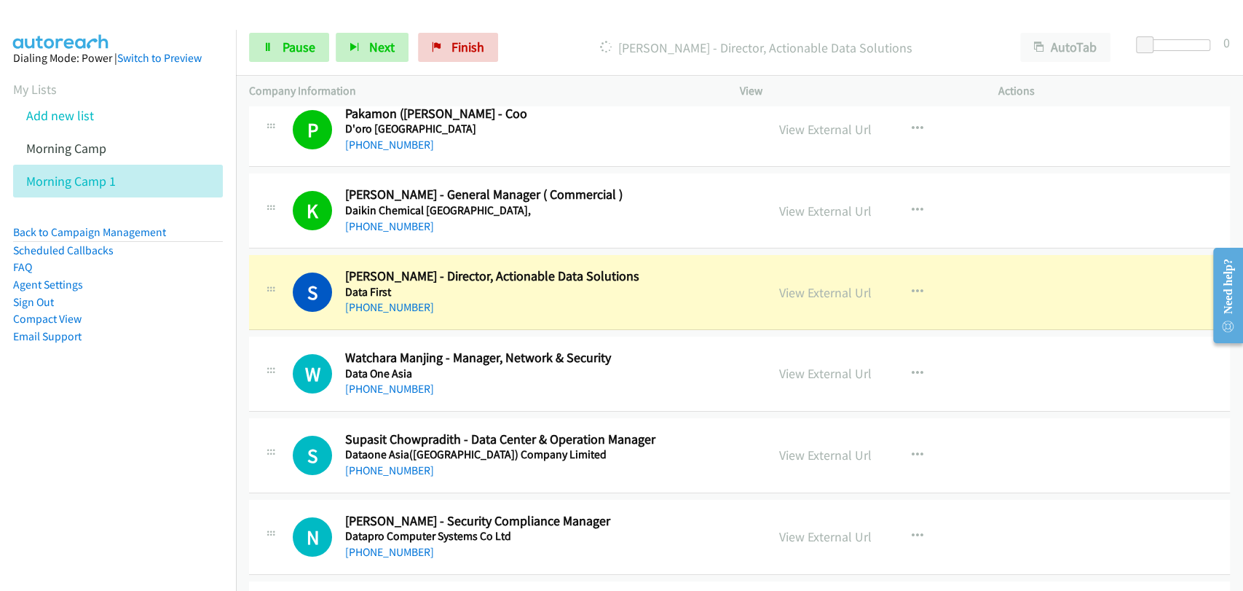
scroll to position [3506, 0]
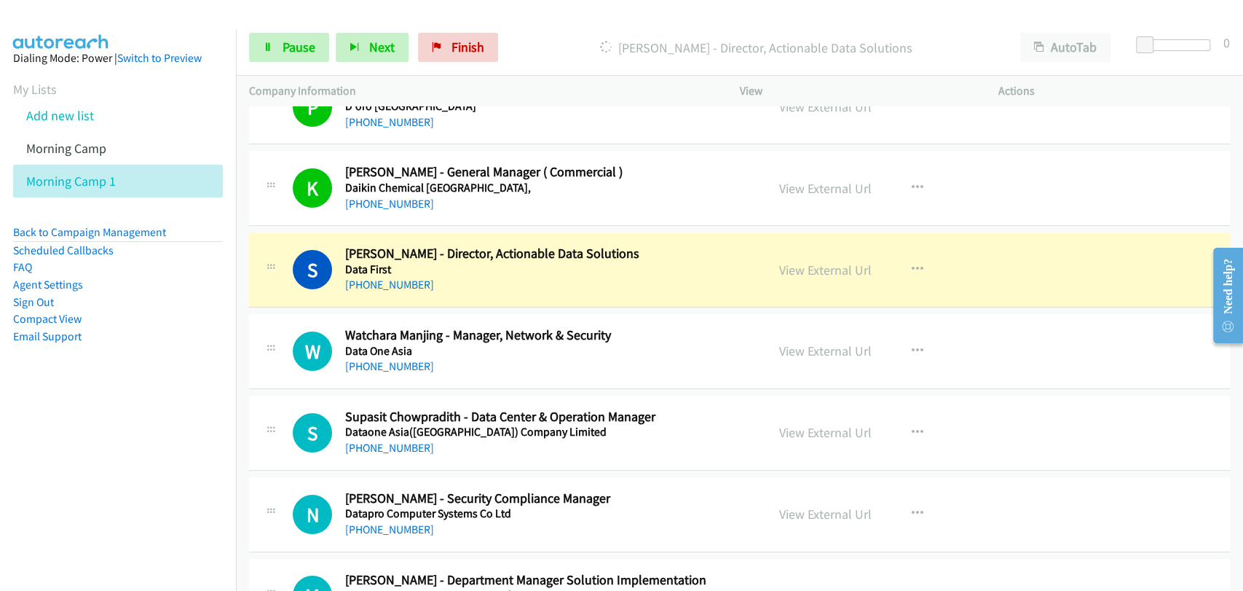
click at [783, 462] on div "S Callback Scheduled Supasit Chowpradith - Data Center & Operation Manager Data…" at bounding box center [739, 432] width 981 height 75
drag, startPoint x: 295, startPoint y: 54, endPoint x: 305, endPoint y: 64, distance: 14.4
click at [295, 54] on span "Pause" at bounding box center [299, 47] width 33 height 17
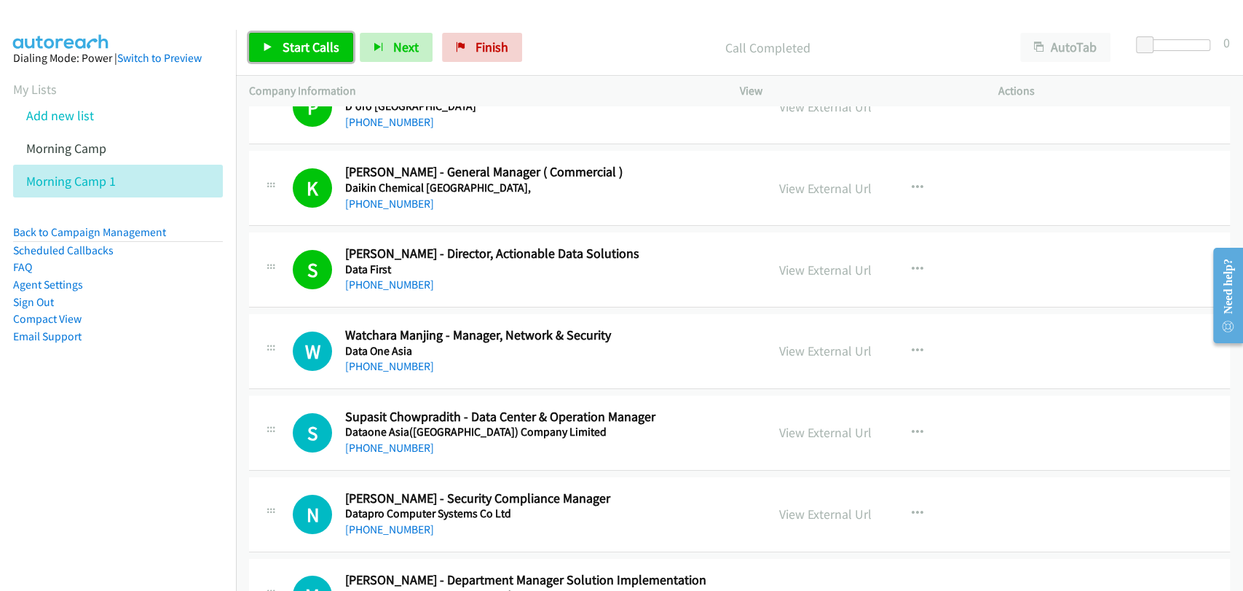
click at [283, 57] on link "Start Calls" at bounding box center [301, 47] width 104 height 29
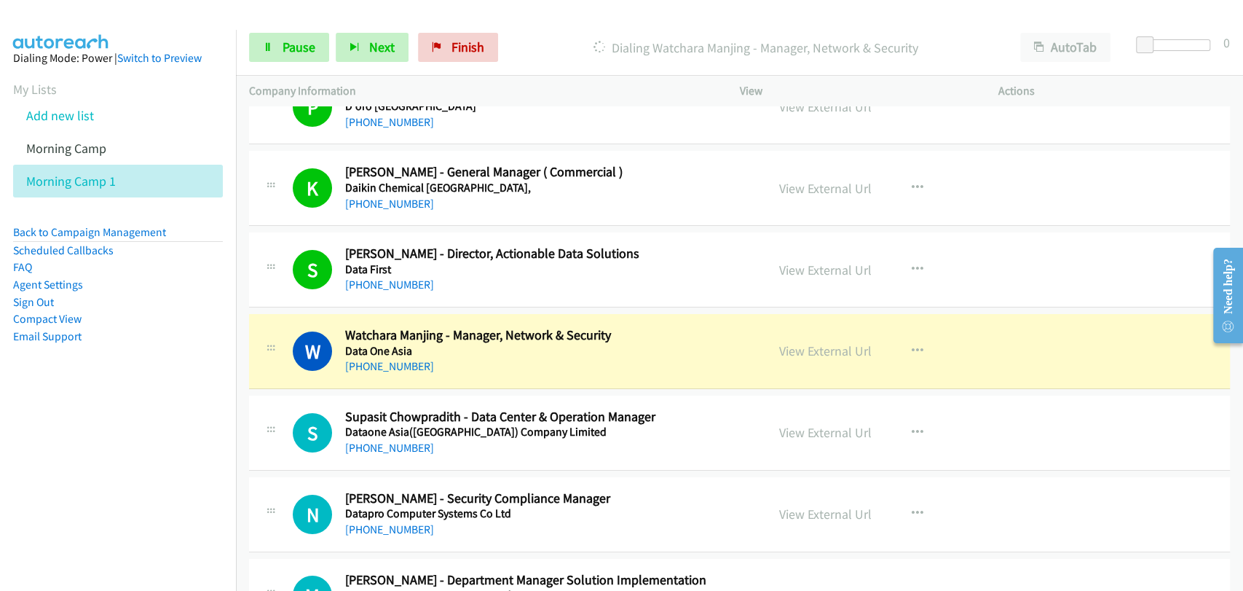
scroll to position [3641, 0]
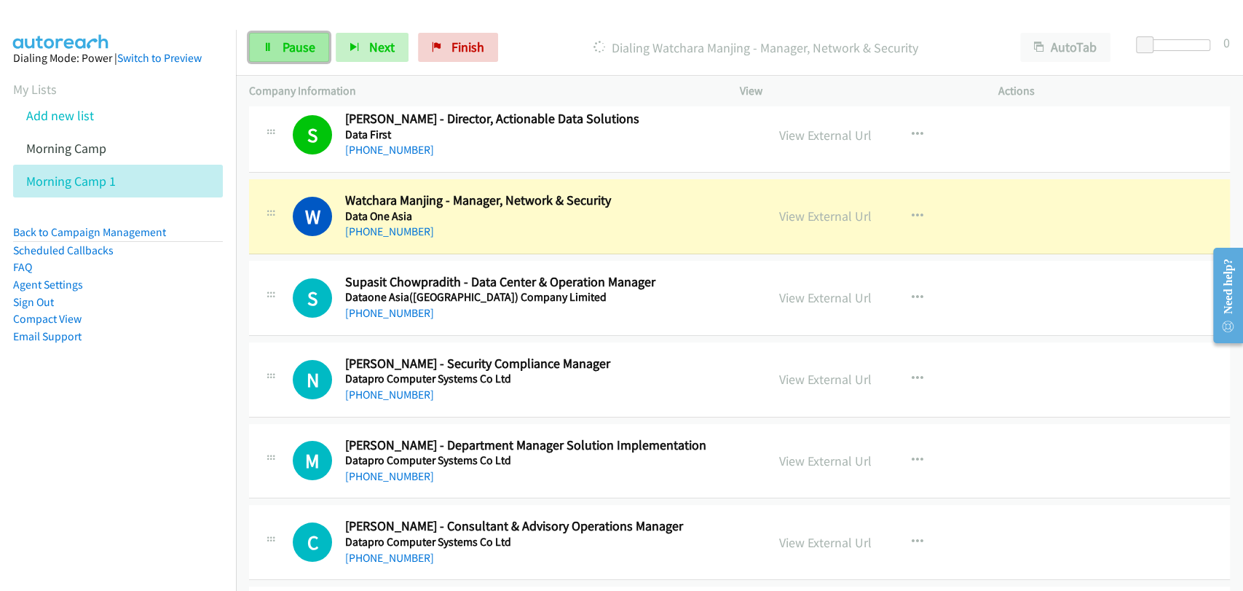
click at [285, 47] on span "Pause" at bounding box center [299, 47] width 33 height 17
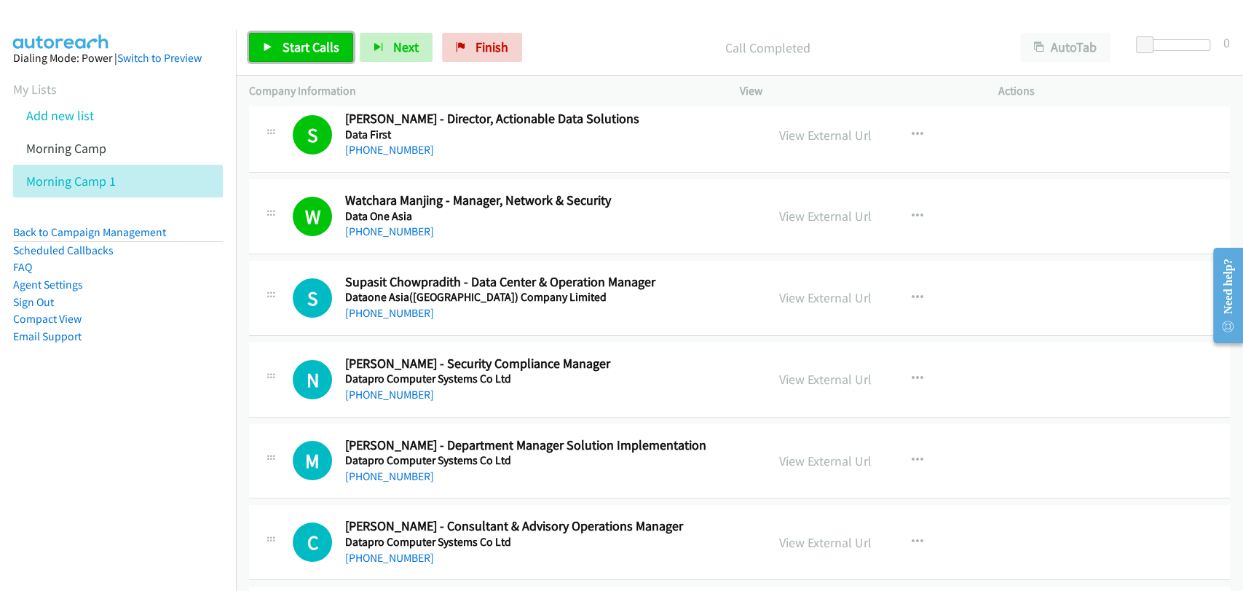
click at [304, 56] on link "Start Calls" at bounding box center [301, 47] width 104 height 29
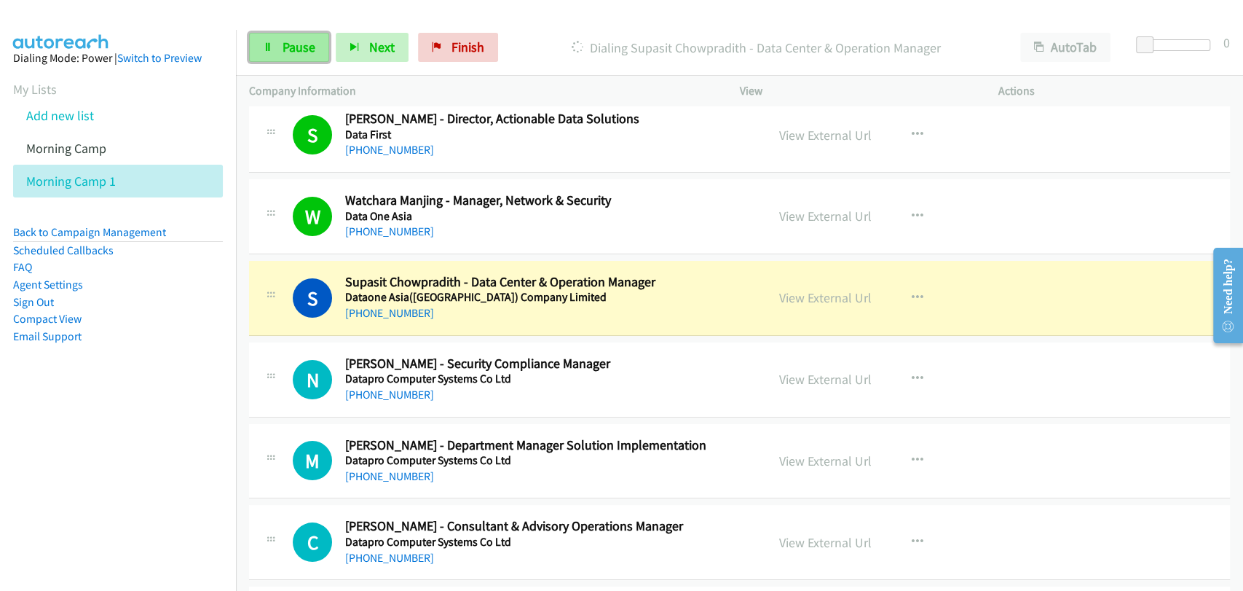
click at [306, 53] on span "Pause" at bounding box center [299, 47] width 33 height 17
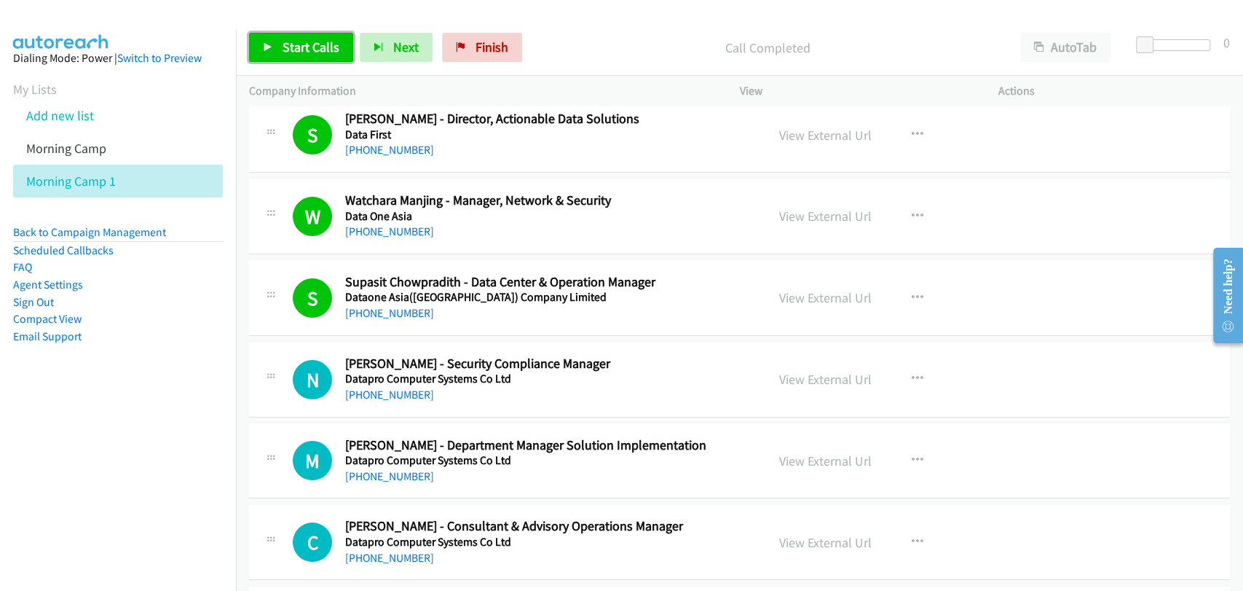
click at [318, 42] on span "Start Calls" at bounding box center [311, 47] width 57 height 17
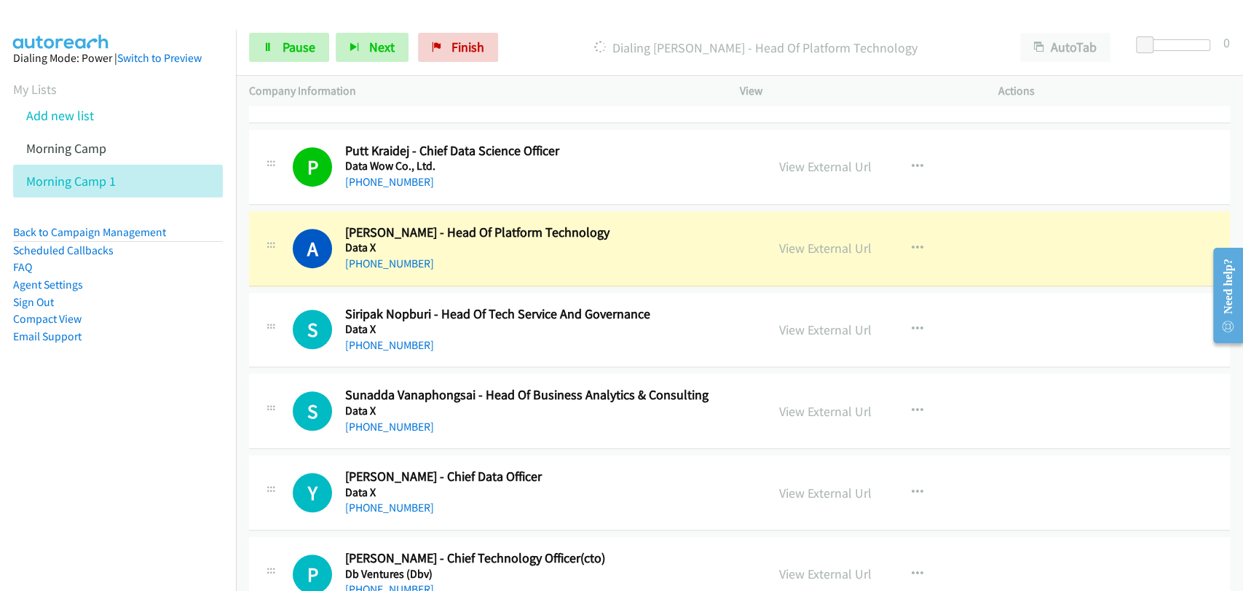
scroll to position [4180, 0]
click at [1056, 158] on div "P Callback Scheduled Putt Kraidej - Chief Data Science Officer Data Wow Co., Lt…" at bounding box center [739, 166] width 981 height 75
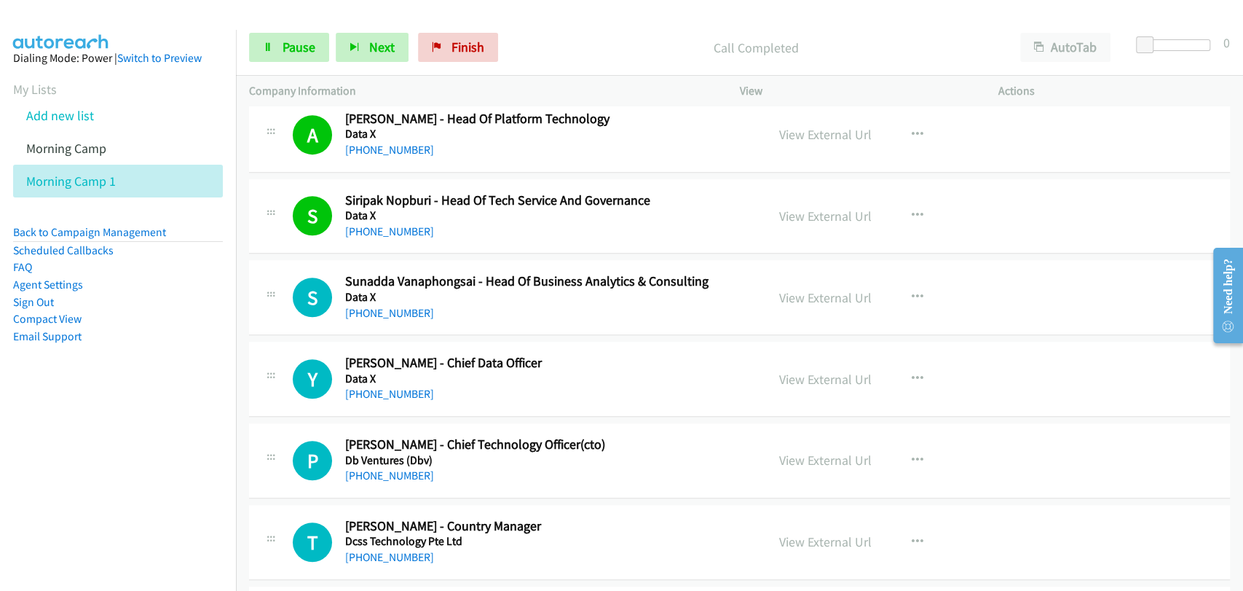
scroll to position [4315, 0]
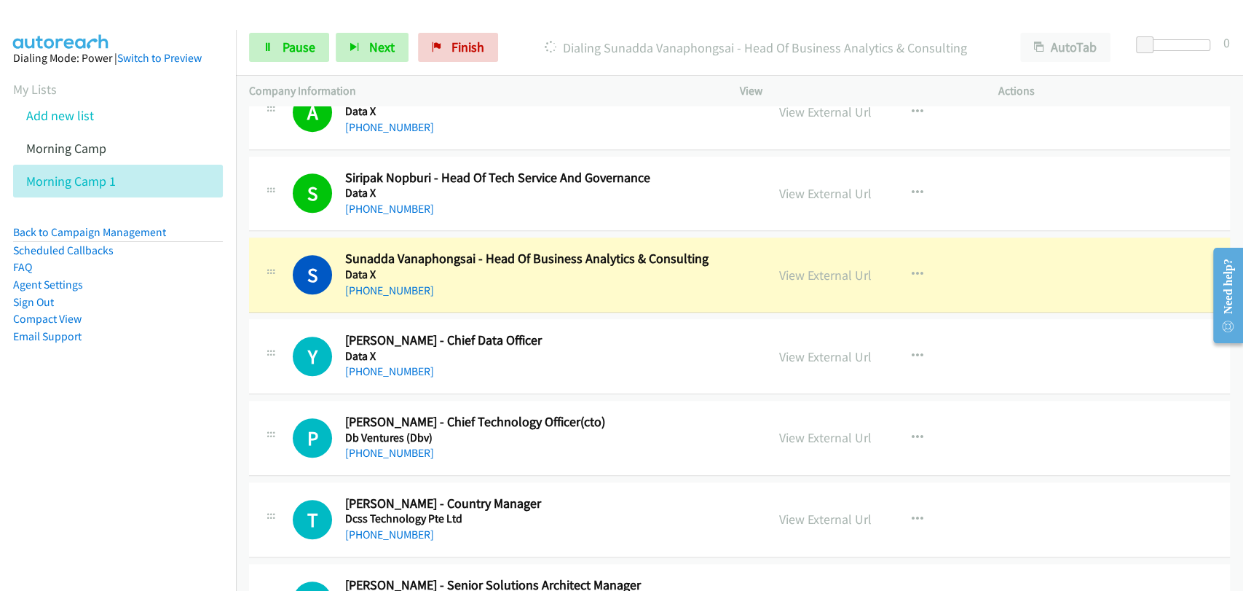
drag, startPoint x: 816, startPoint y: 275, endPoint x: 856, endPoint y: 292, distance: 43.4
drag, startPoint x: 856, startPoint y: 292, endPoint x: 867, endPoint y: 288, distance: 11.8
click at [296, 55] on span "Pause" at bounding box center [299, 47] width 33 height 17
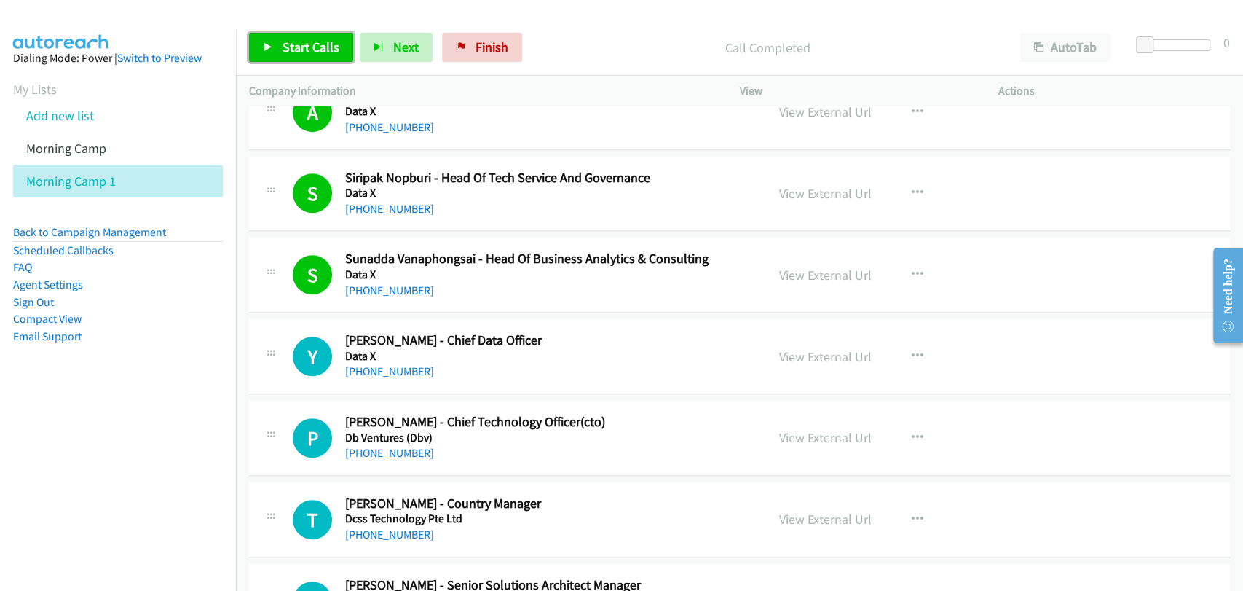
click at [264, 56] on link "Start Calls" at bounding box center [301, 47] width 104 height 29
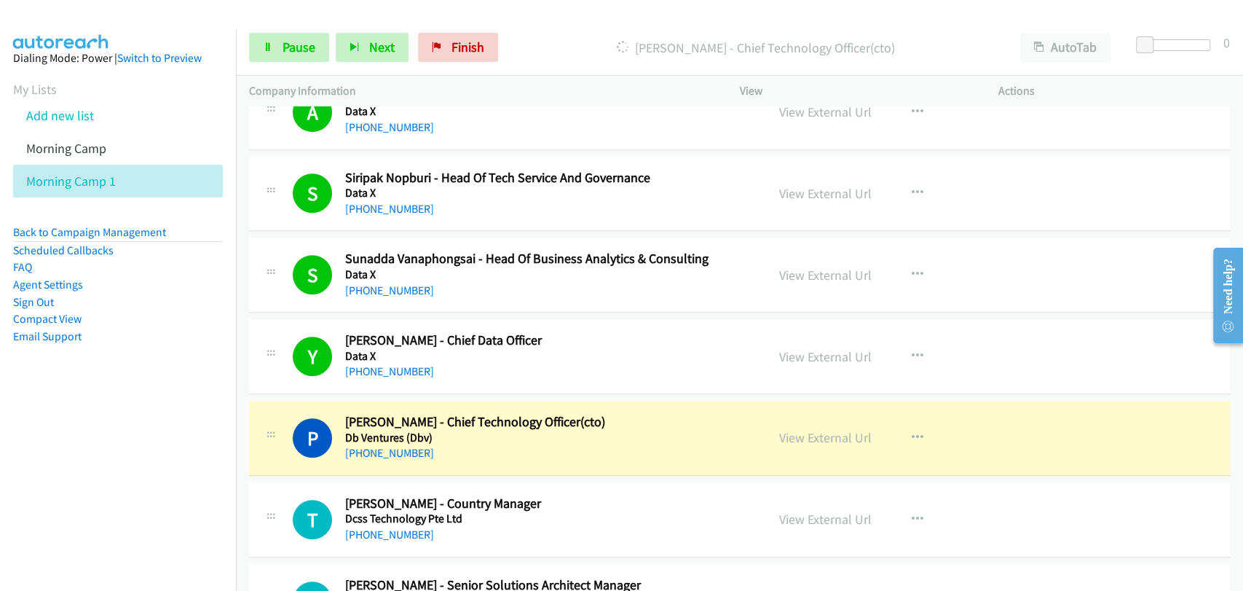
click at [1153, 242] on div "S Callback Scheduled Sunadda Vanaphongsai - Head Of Business Analytics & Consul…" at bounding box center [739, 274] width 981 height 75
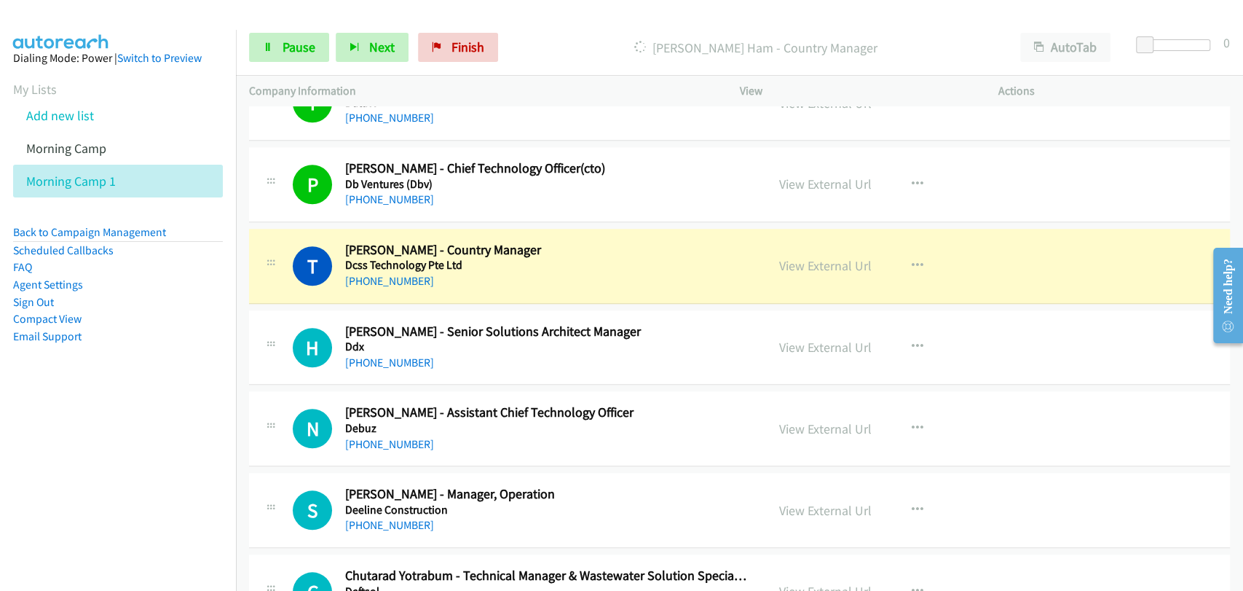
scroll to position [4585, 0]
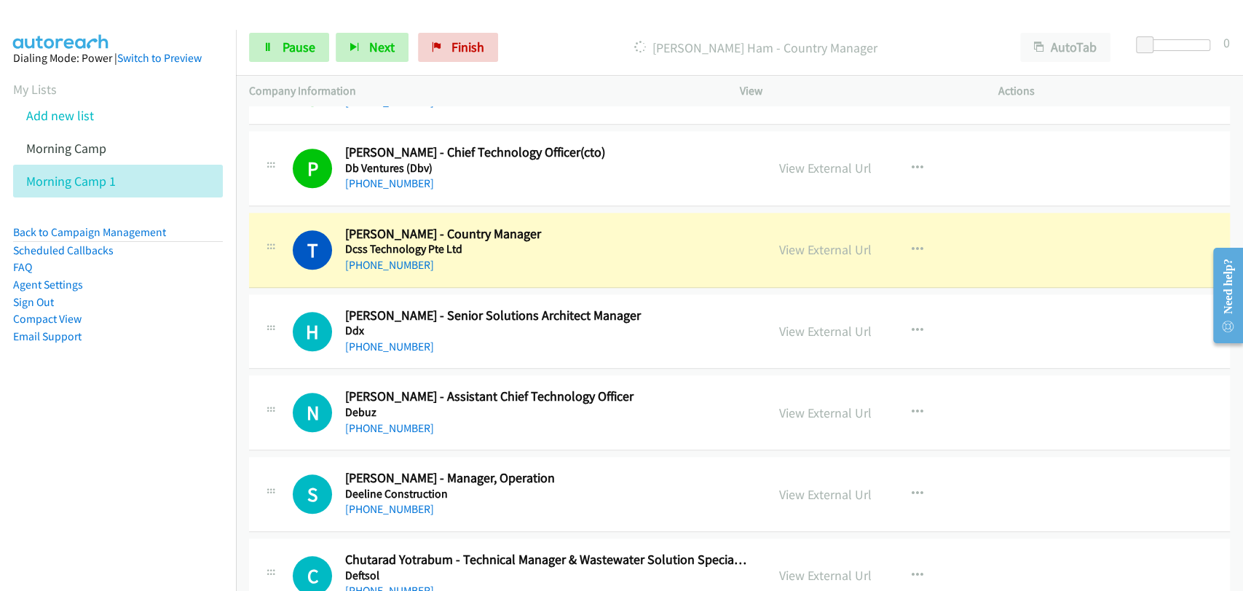
drag, startPoint x: 820, startPoint y: 249, endPoint x: 833, endPoint y: 253, distance: 13.6
click at [301, 52] on span "Pause" at bounding box center [299, 47] width 33 height 17
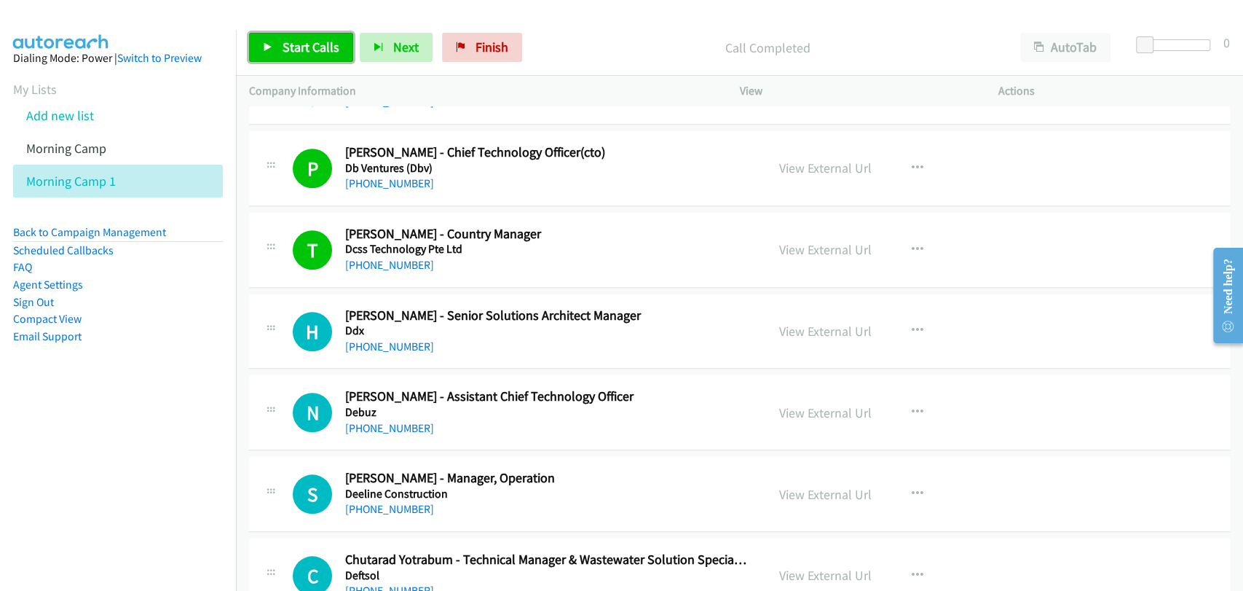
click at [304, 52] on span "Start Calls" at bounding box center [311, 47] width 57 height 17
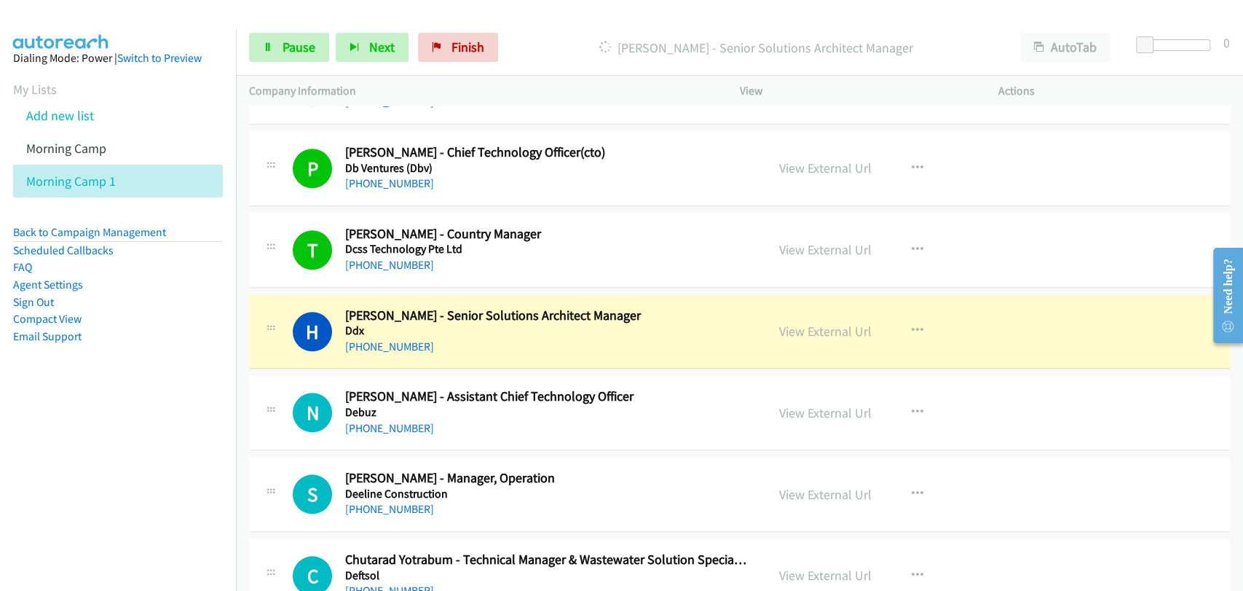
drag, startPoint x: 792, startPoint y: 328, endPoint x: 810, endPoint y: 337, distance: 19.9
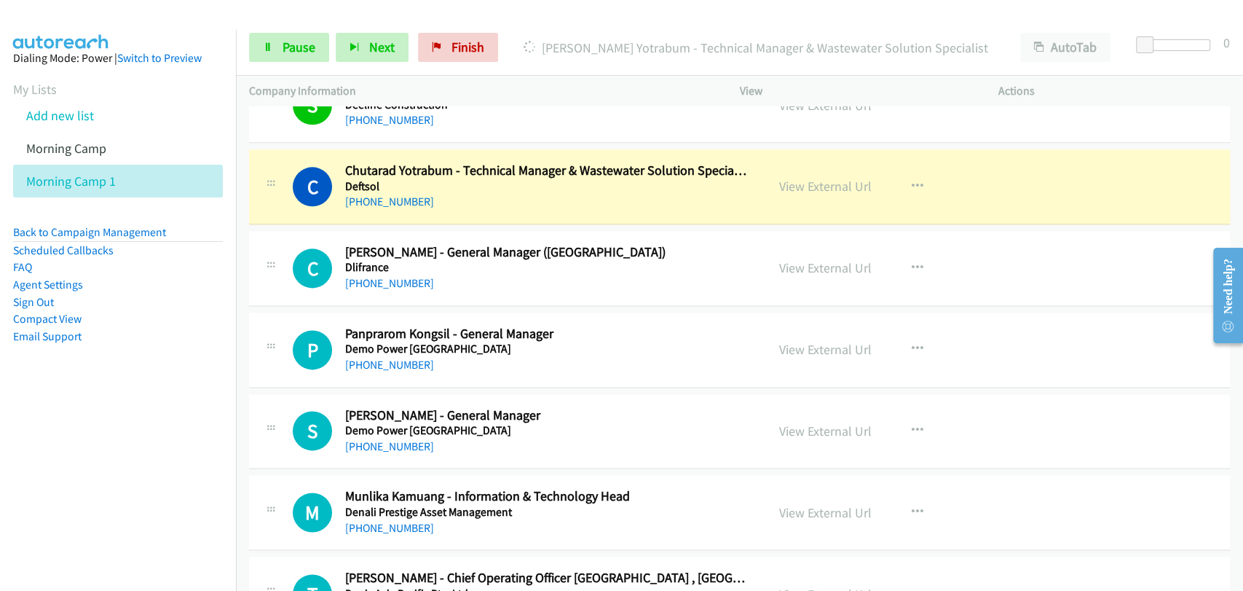
scroll to position [4989, 0]
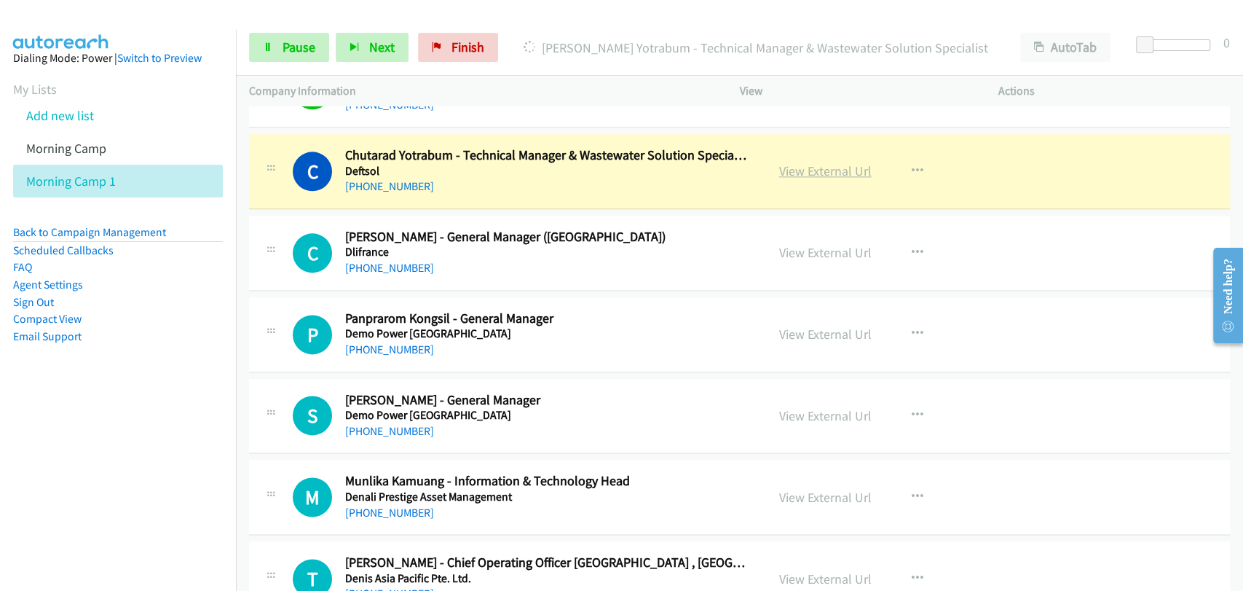
drag, startPoint x: 824, startPoint y: 160, endPoint x: 862, endPoint y: 165, distance: 38.9
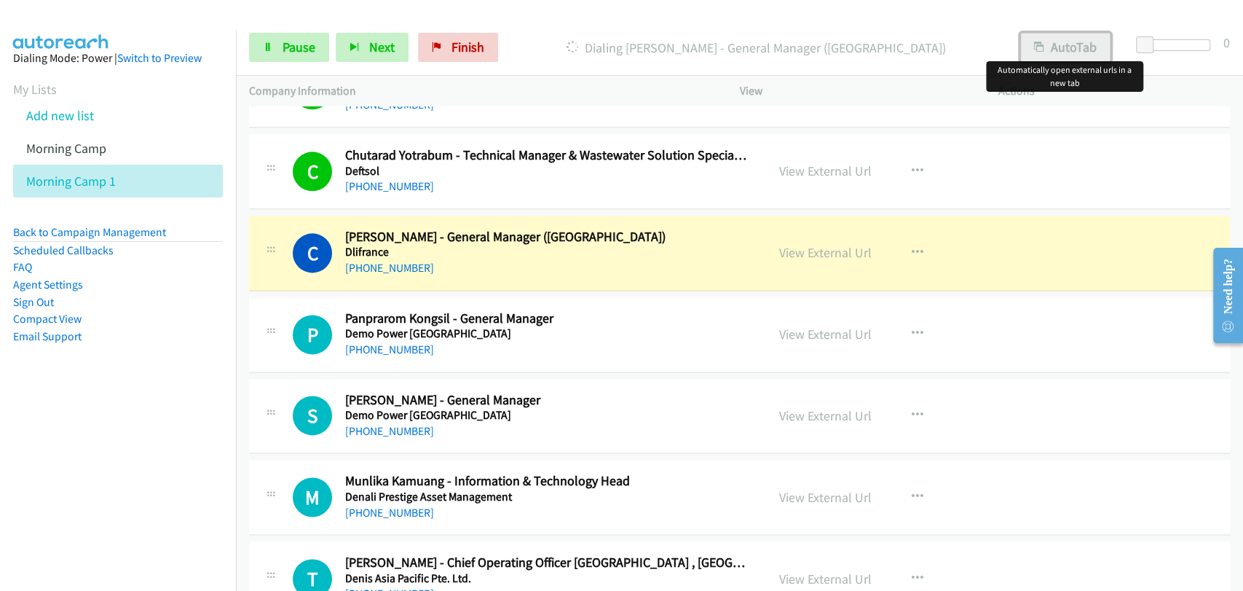
click at [1060, 42] on button "AutoTab" at bounding box center [1065, 47] width 90 height 29
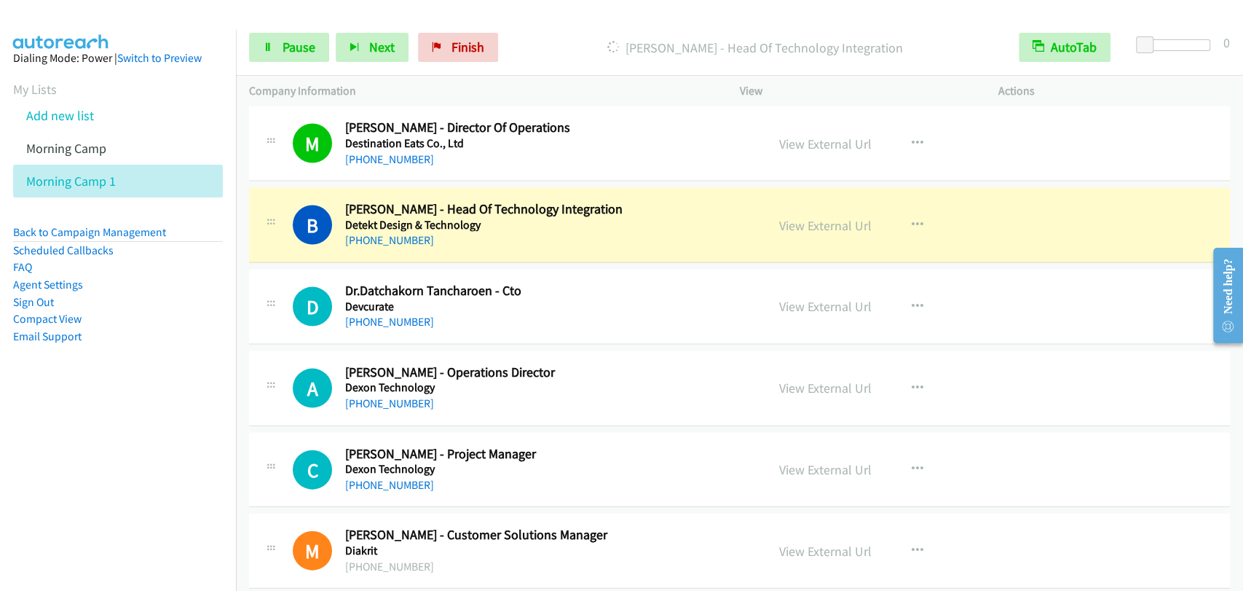
scroll to position [5798, 0]
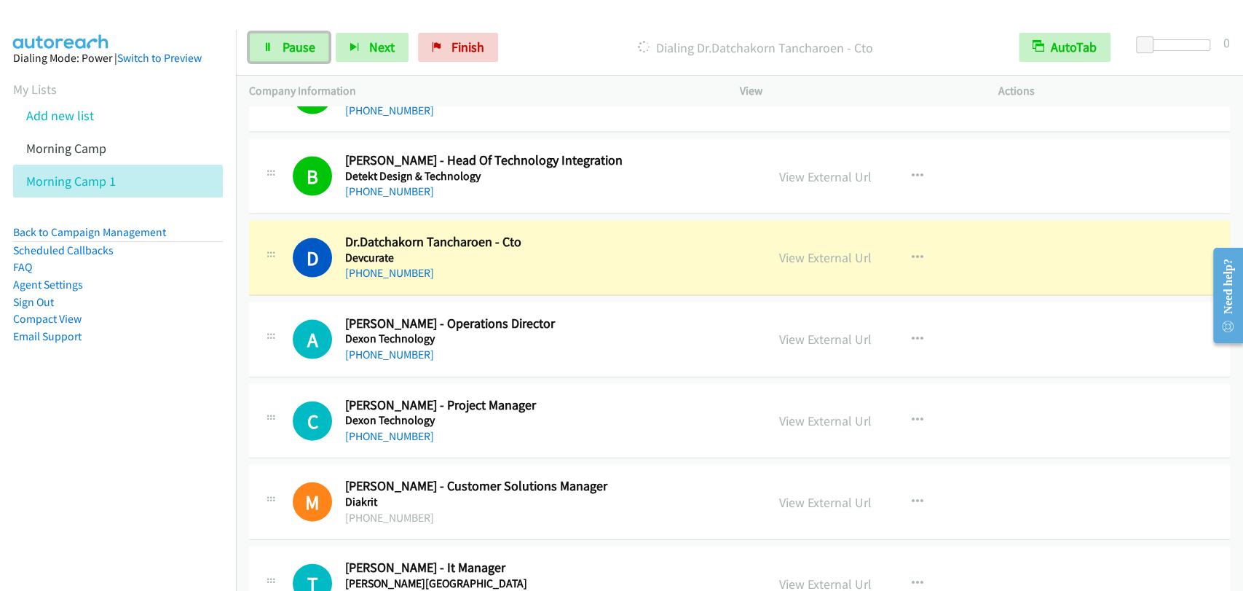
click at [256, 45] on link "Pause" at bounding box center [289, 47] width 80 height 29
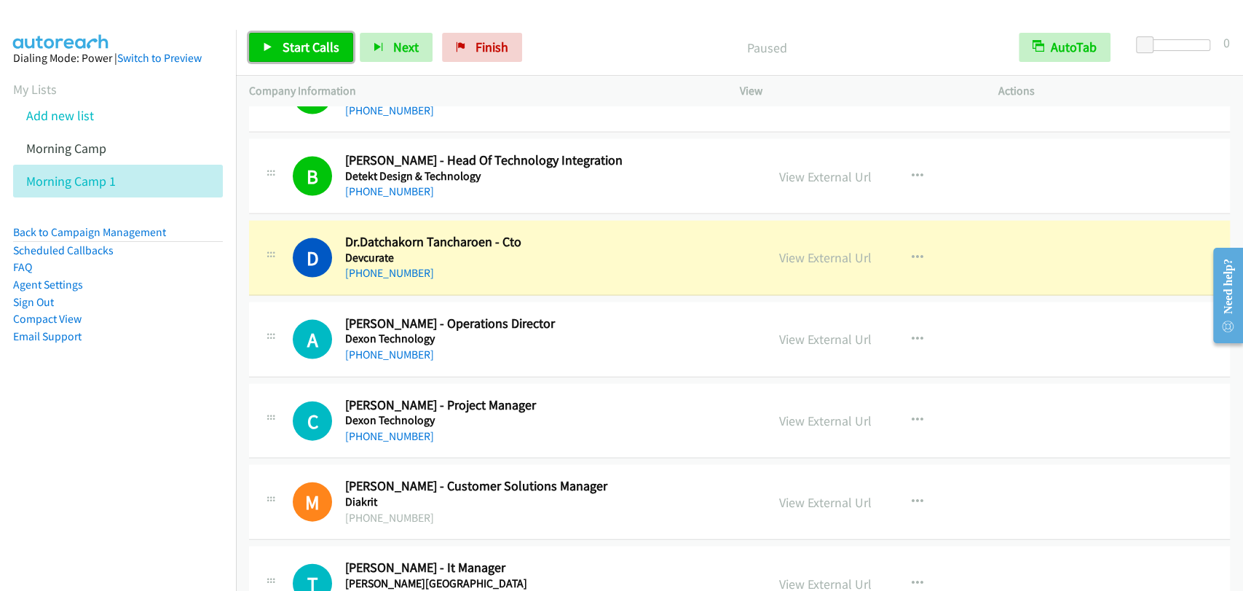
click at [316, 48] on span "Start Calls" at bounding box center [311, 47] width 57 height 17
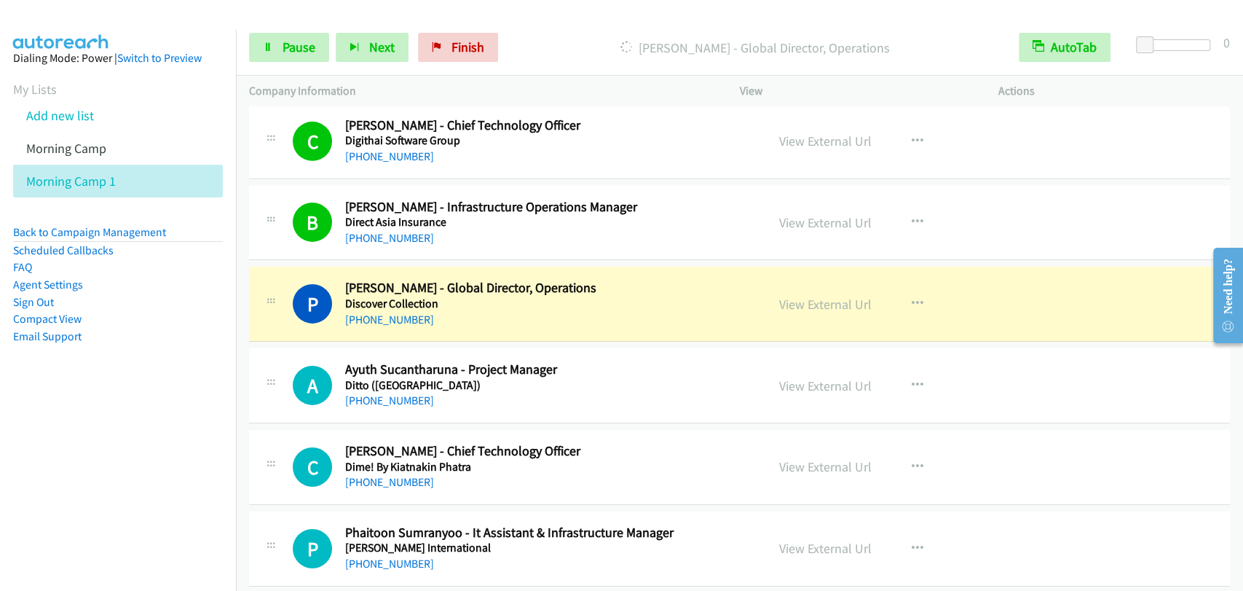
scroll to position [7026, 0]
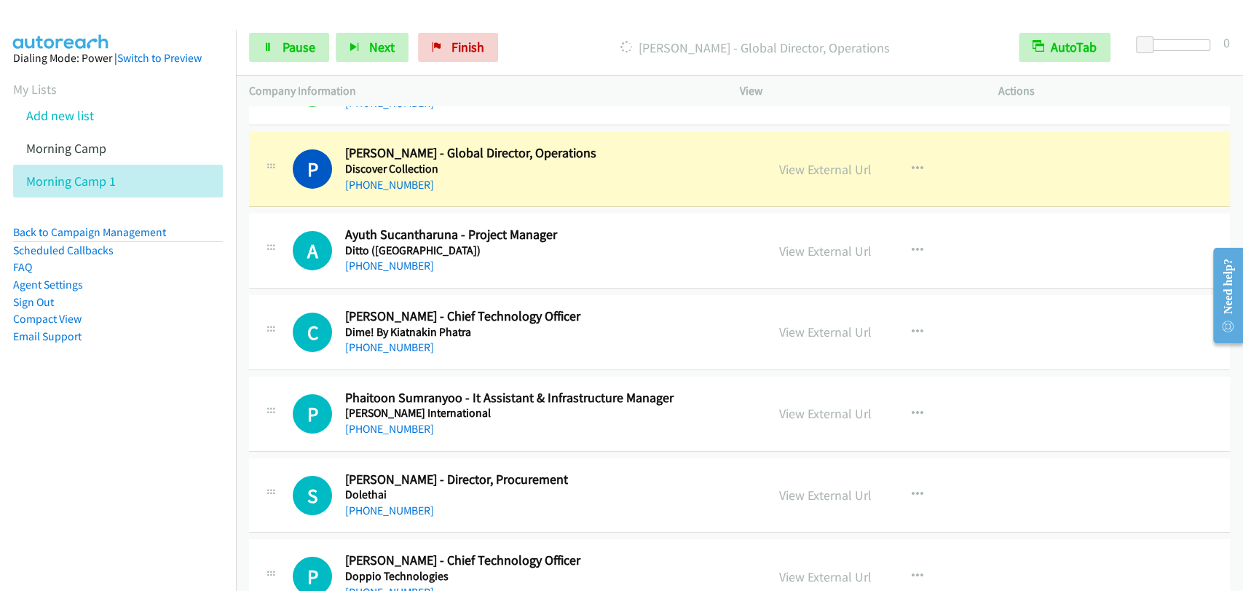
click at [650, 176] on div "+66 81 763 3958" at bounding box center [545, 184] width 401 height 17
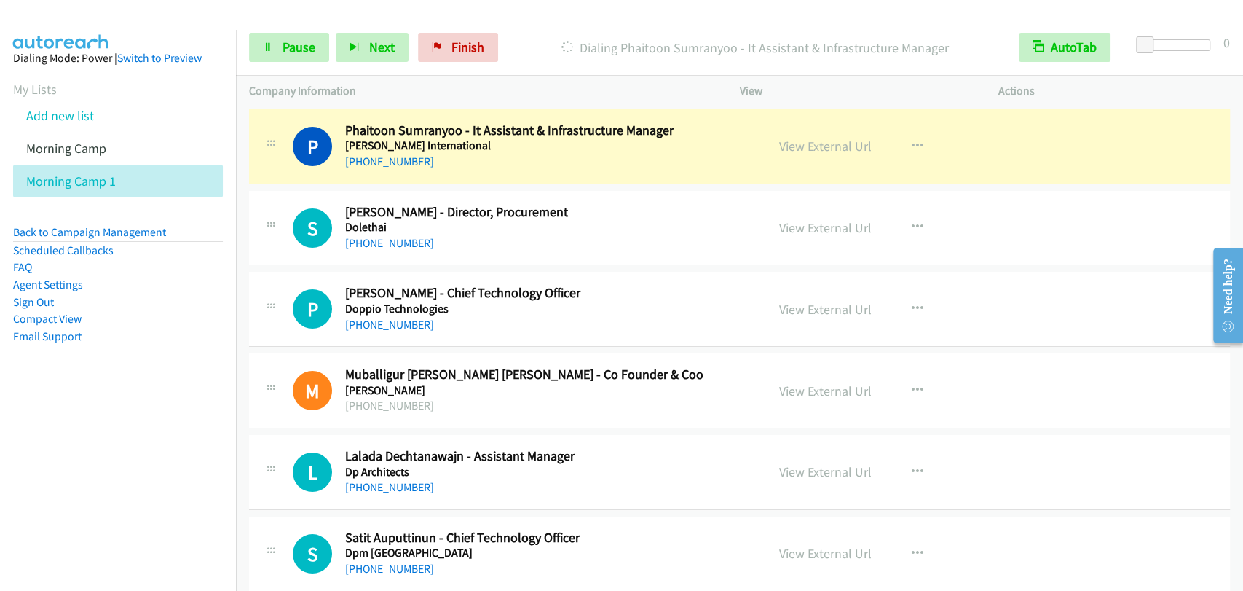
scroll to position [7296, 0]
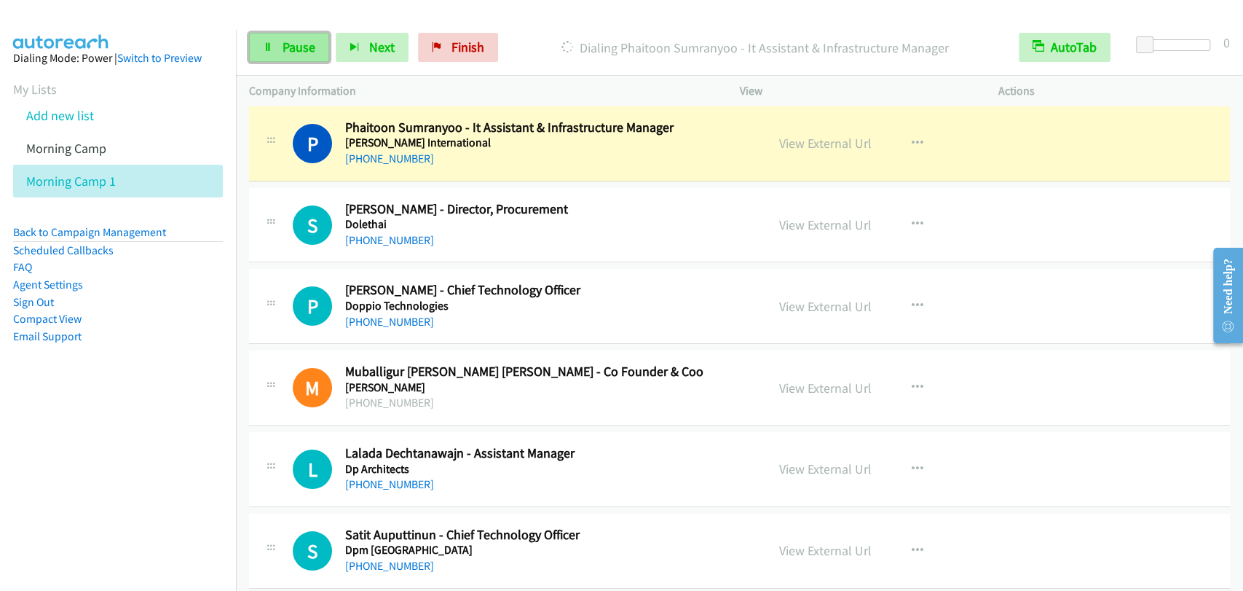
click at [293, 42] on span "Pause" at bounding box center [299, 47] width 33 height 17
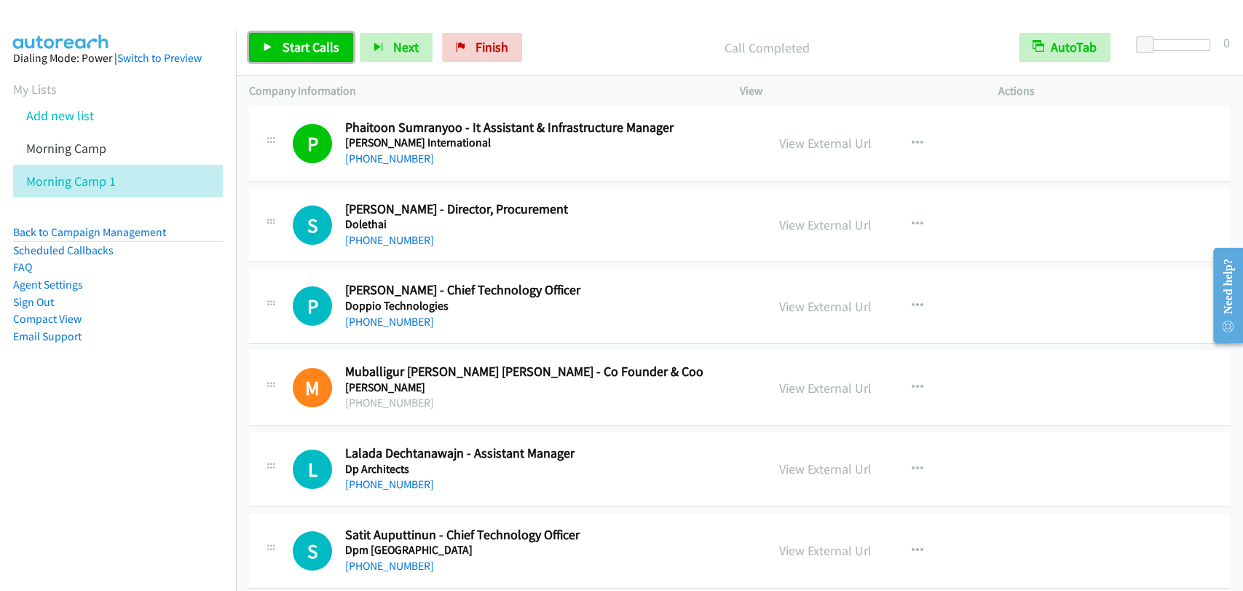
click at [285, 47] on span "Start Calls" at bounding box center [311, 47] width 57 height 17
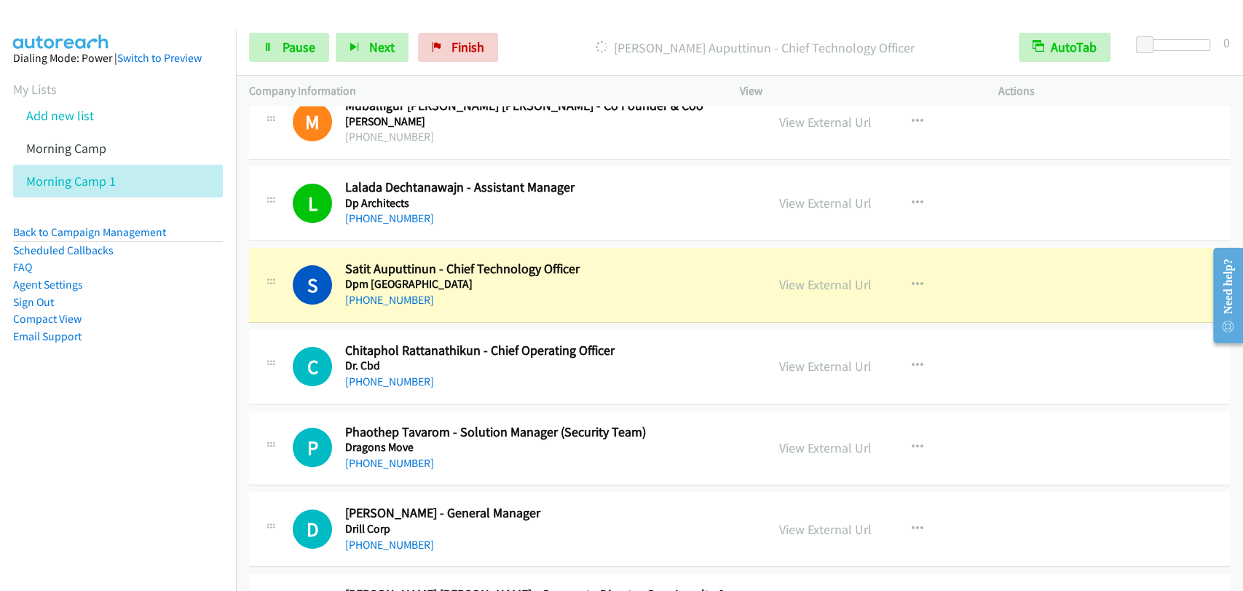
scroll to position [7567, 0]
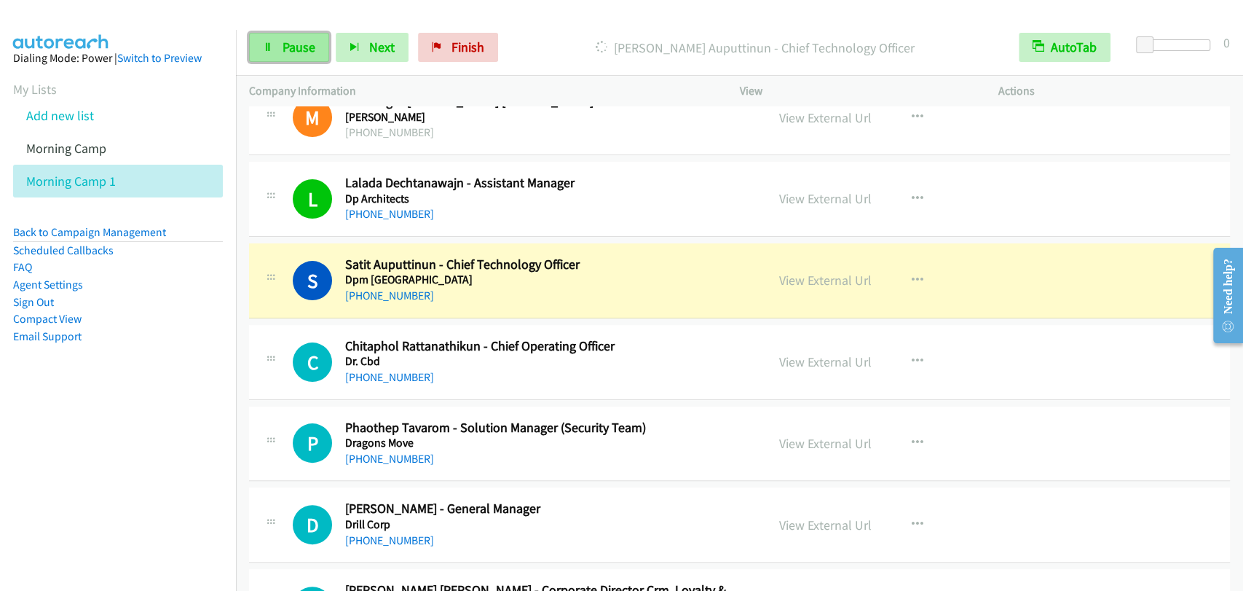
click at [293, 44] on span "Pause" at bounding box center [299, 47] width 33 height 17
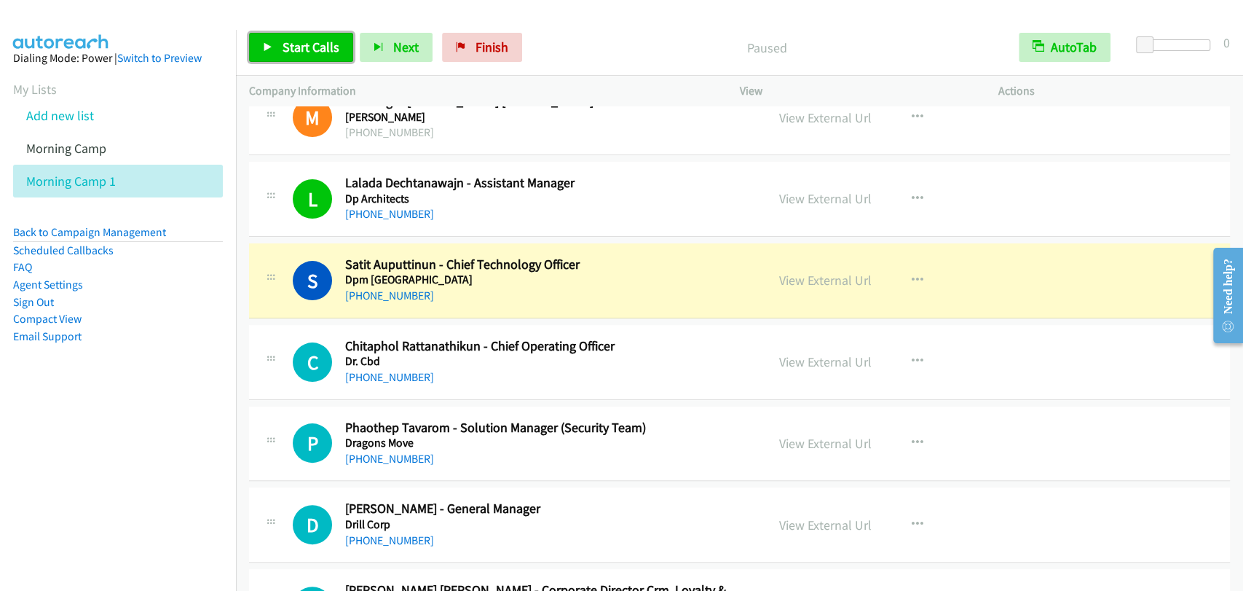
click at [294, 48] on span "Start Calls" at bounding box center [311, 47] width 57 height 17
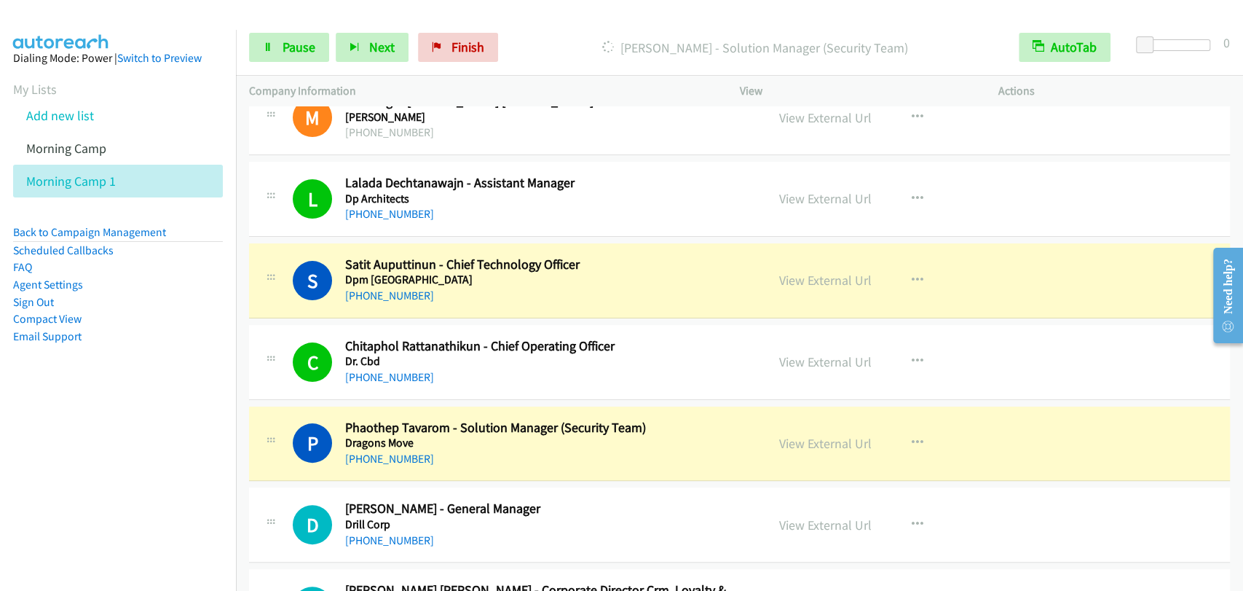
scroll to position [7701, 0]
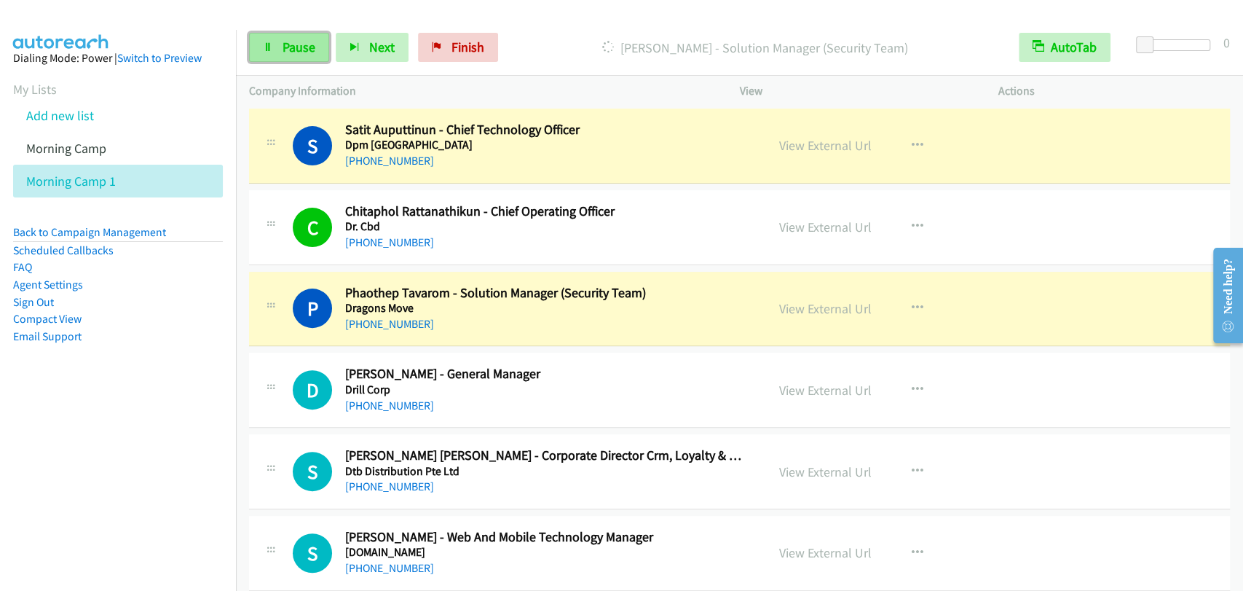
click at [265, 47] on icon at bounding box center [268, 48] width 10 height 10
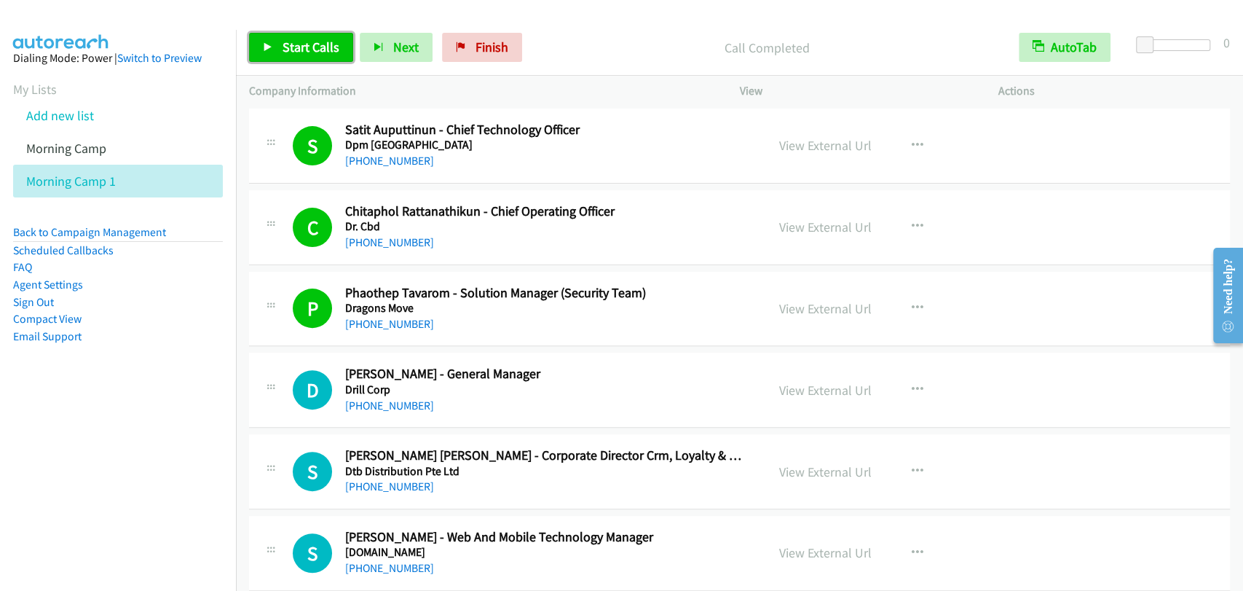
click at [285, 44] on span "Start Calls" at bounding box center [311, 47] width 57 height 17
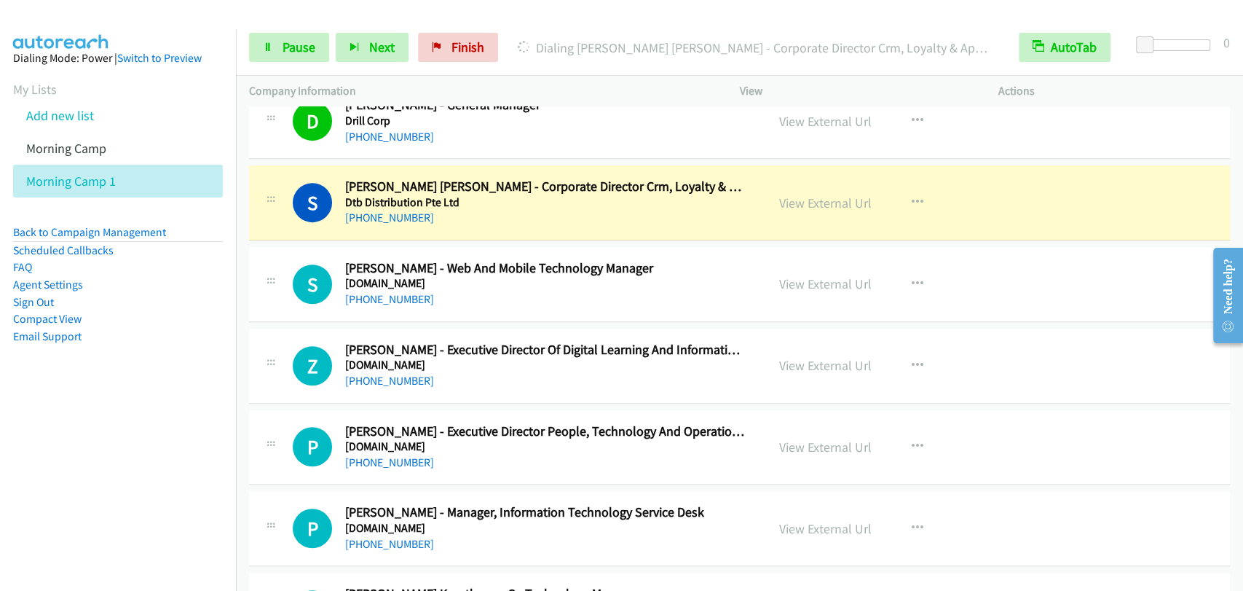
scroll to position [7971, 0]
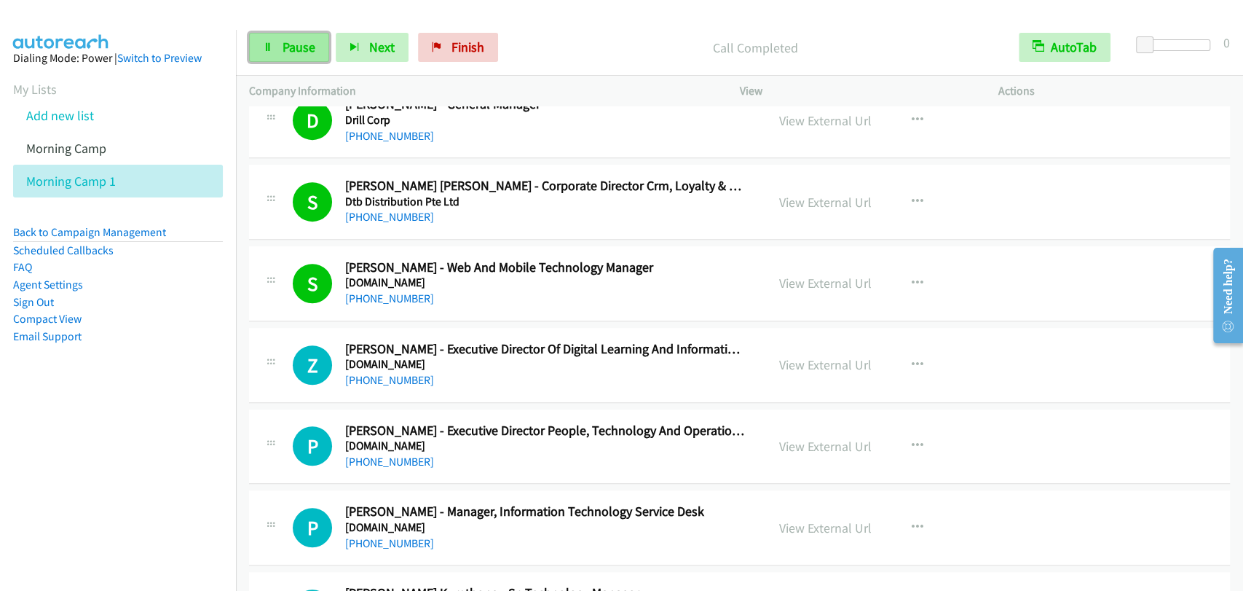
click at [278, 47] on link "Pause" at bounding box center [289, 47] width 80 height 29
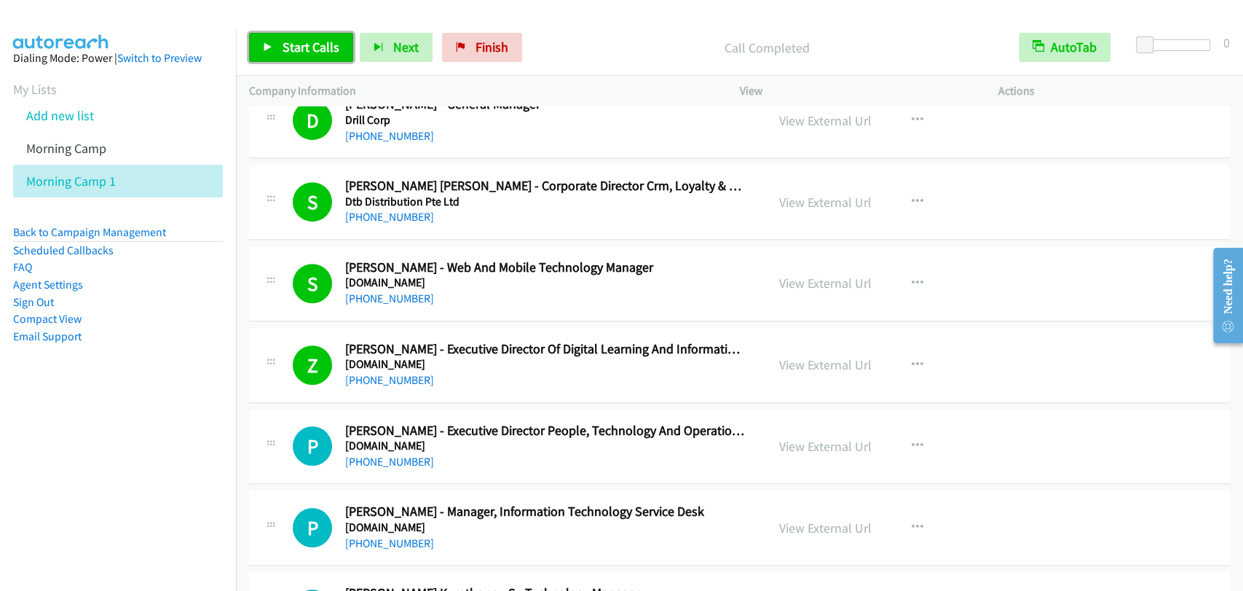
click at [300, 54] on span "Start Calls" at bounding box center [311, 47] width 57 height 17
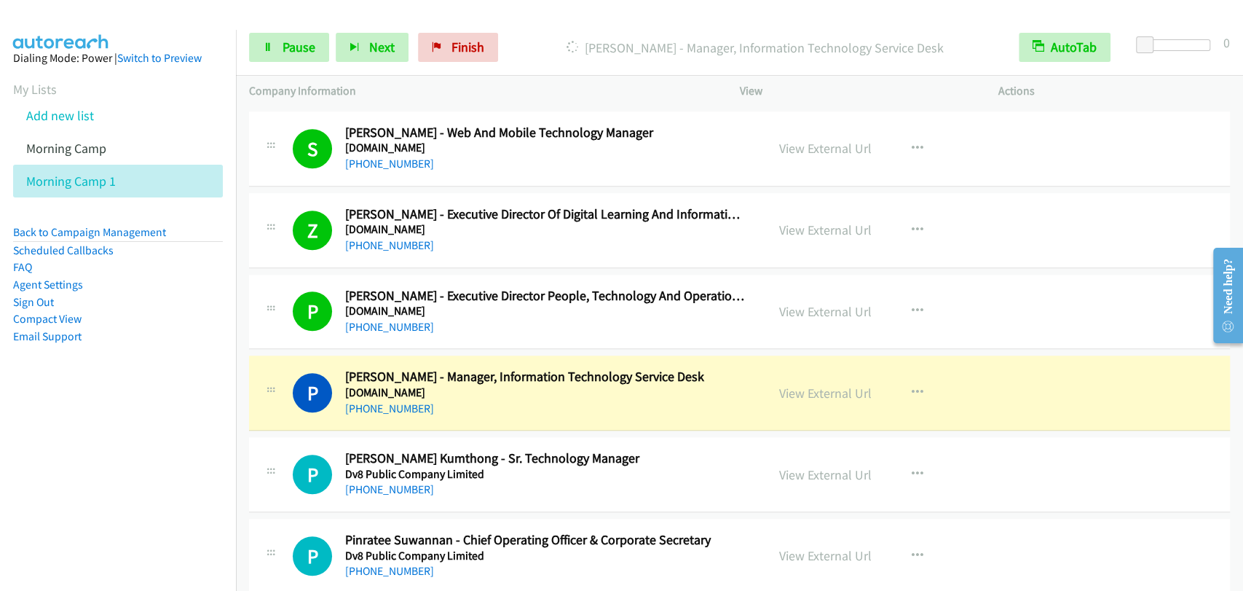
scroll to position [8240, 0]
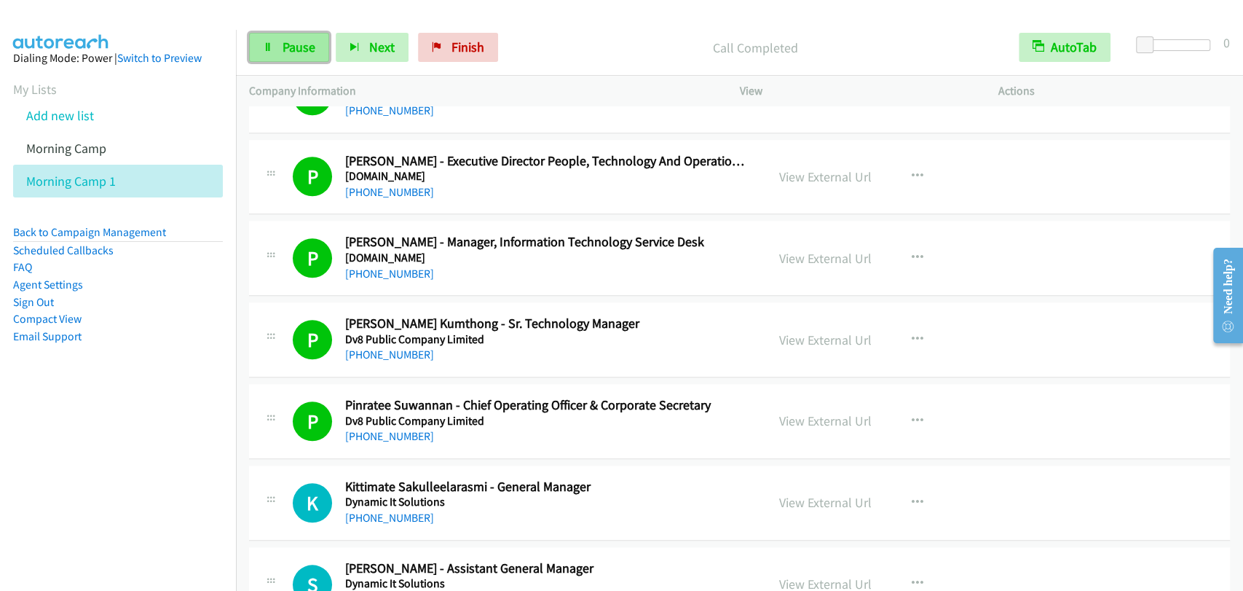
click at [294, 47] on span "Pause" at bounding box center [299, 47] width 33 height 17
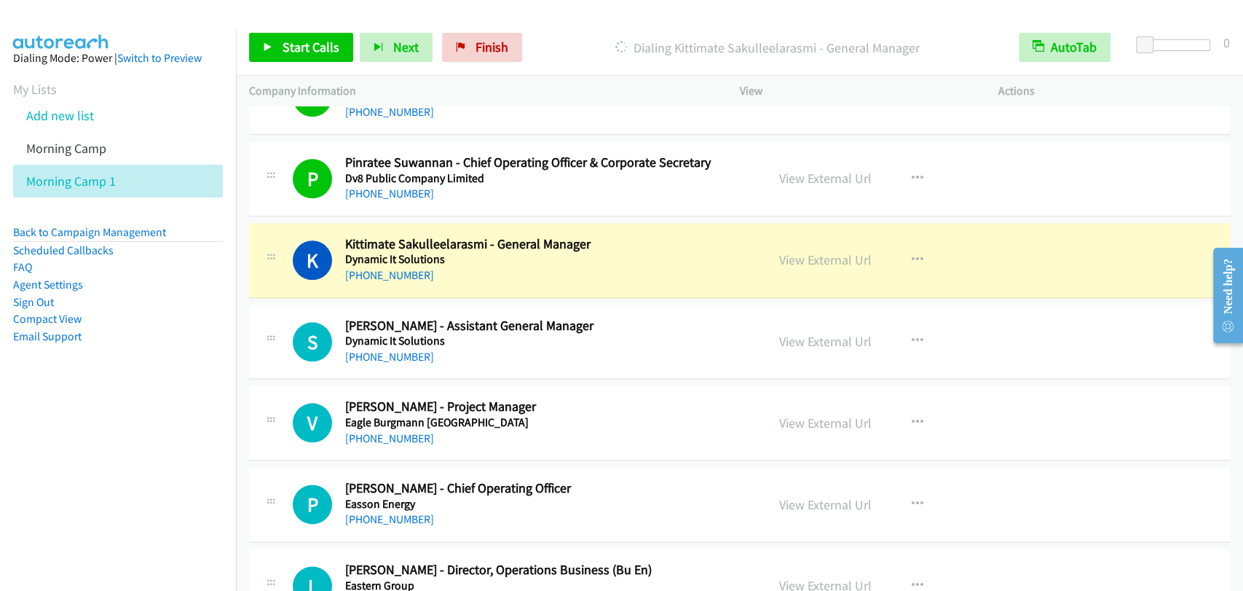
scroll to position [8510, 0]
